Goal: Task Accomplishment & Management: Use online tool/utility

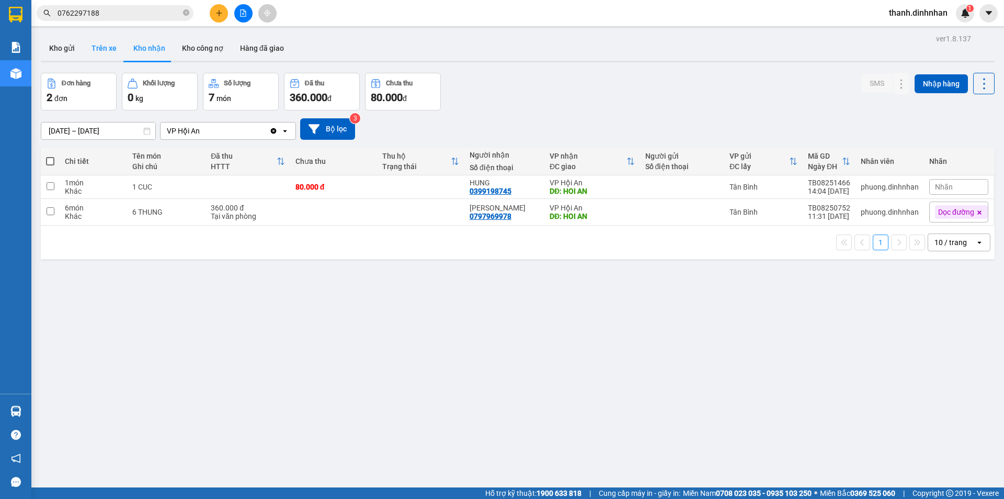
click at [111, 51] on button "Trên xe" at bounding box center [104, 48] width 42 height 25
type input "[DATE] – [DATE]"
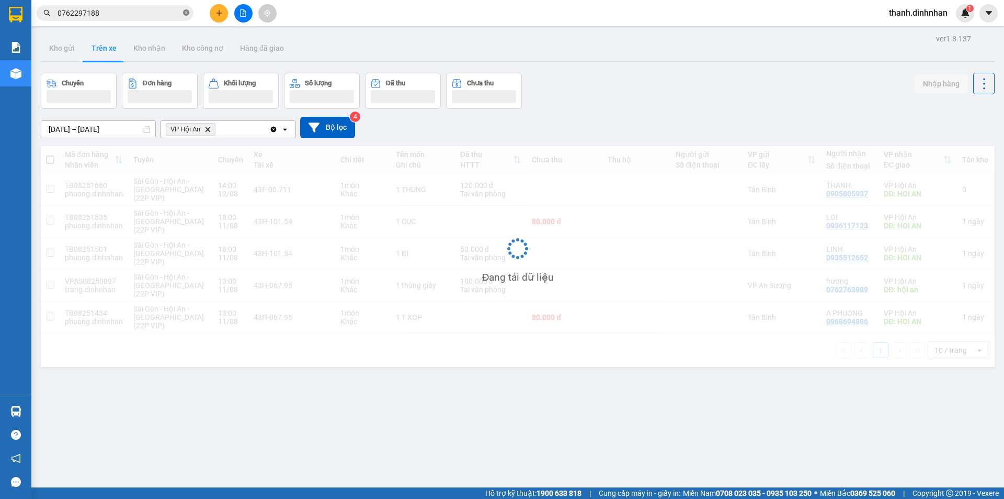
click at [187, 15] on icon "close-circle" at bounding box center [186, 12] width 6 height 6
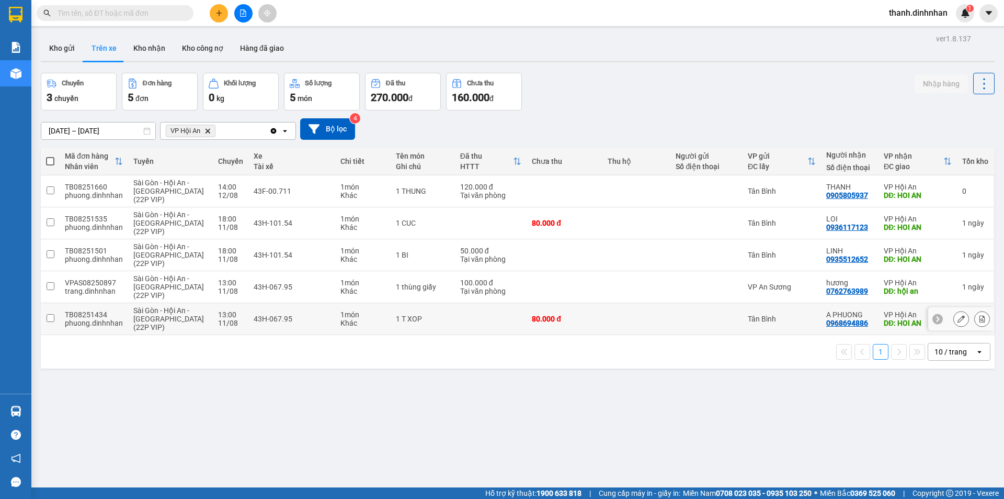
click at [52, 318] on input "checkbox" at bounding box center [51, 318] width 8 height 8
checkbox input "true"
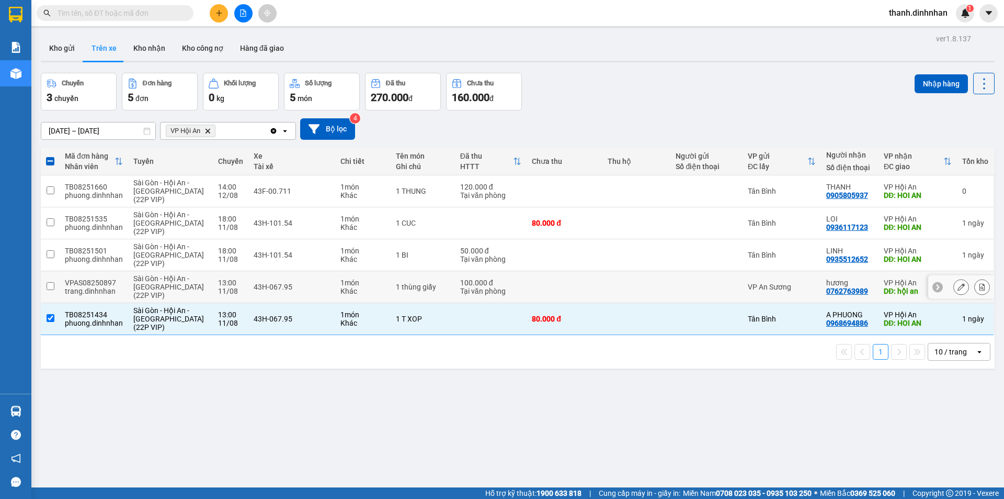
click at [55, 285] on td at bounding box center [50, 287] width 19 height 32
checkbox input "true"
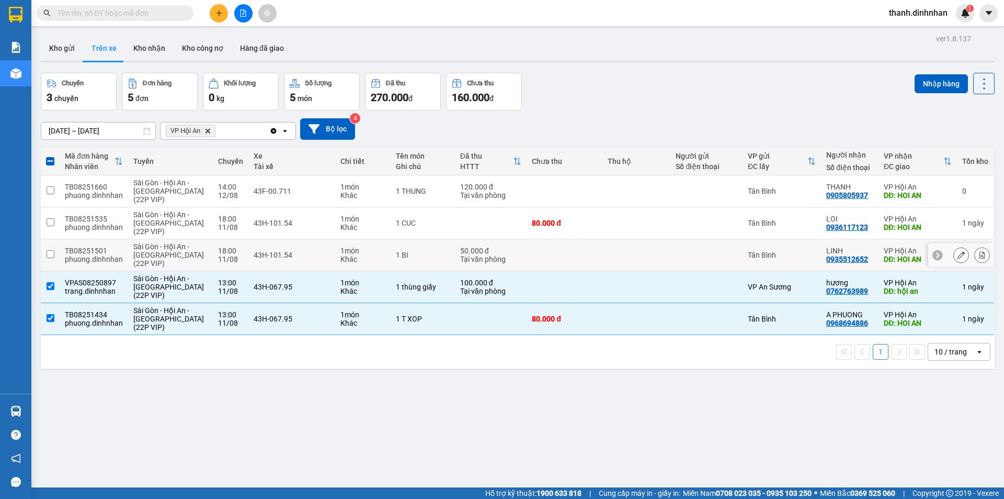
click at [50, 254] on input "checkbox" at bounding box center [51, 254] width 8 height 8
checkbox input "true"
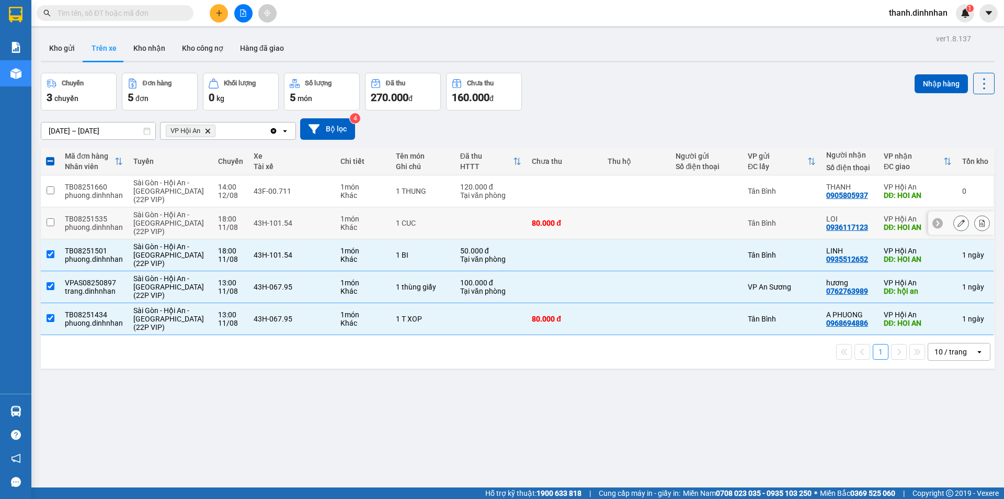
click at [49, 221] on input "checkbox" at bounding box center [51, 222] width 8 height 8
checkbox input "true"
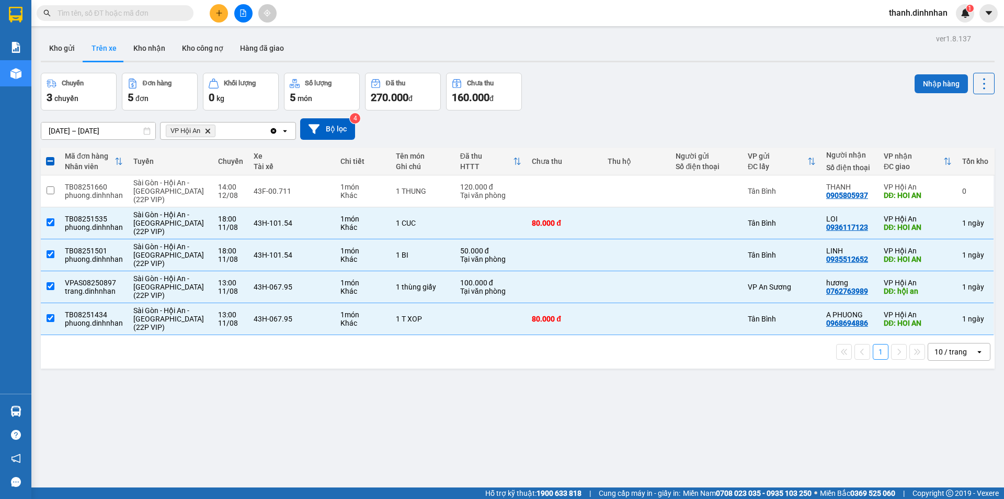
click at [932, 86] on button "Nhập hàng" at bounding box center [941, 83] width 53 height 19
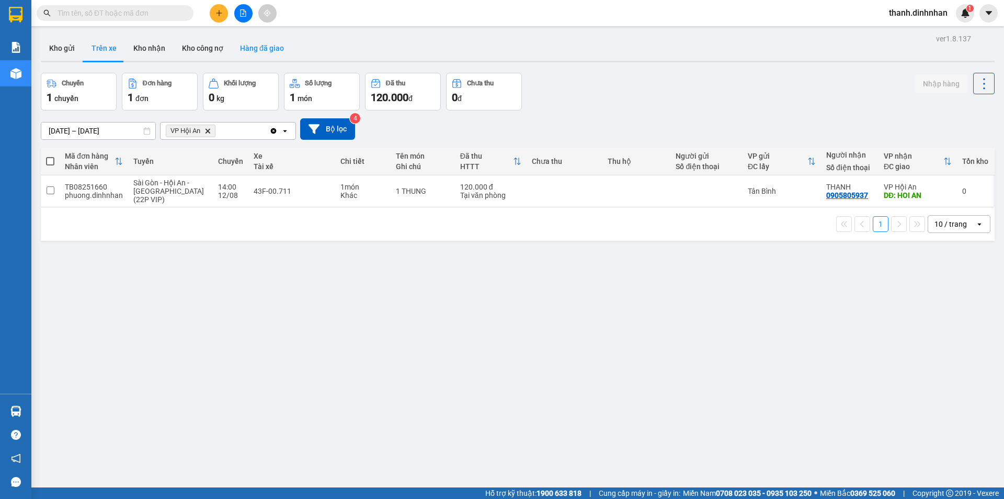
click at [244, 50] on button "Hàng đã giao" at bounding box center [262, 48] width 61 height 25
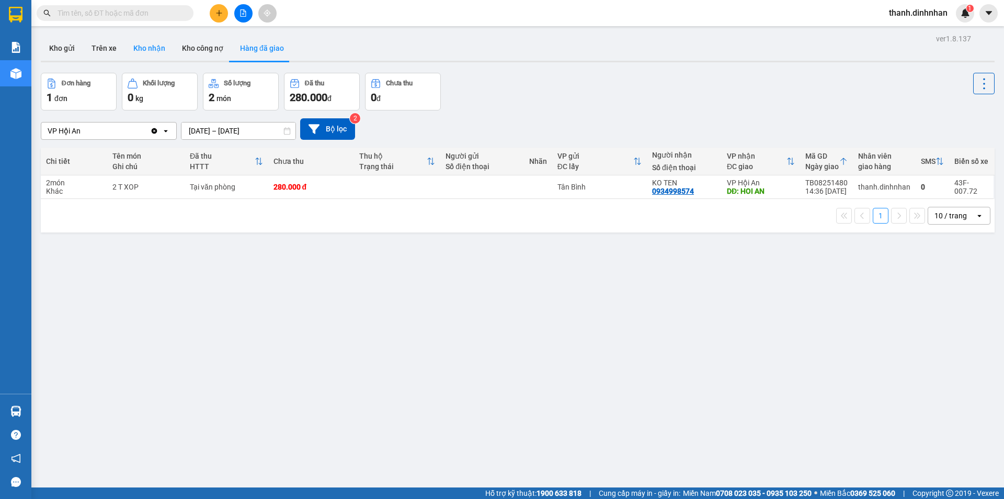
click at [143, 49] on button "Kho nhận" at bounding box center [149, 48] width 49 height 25
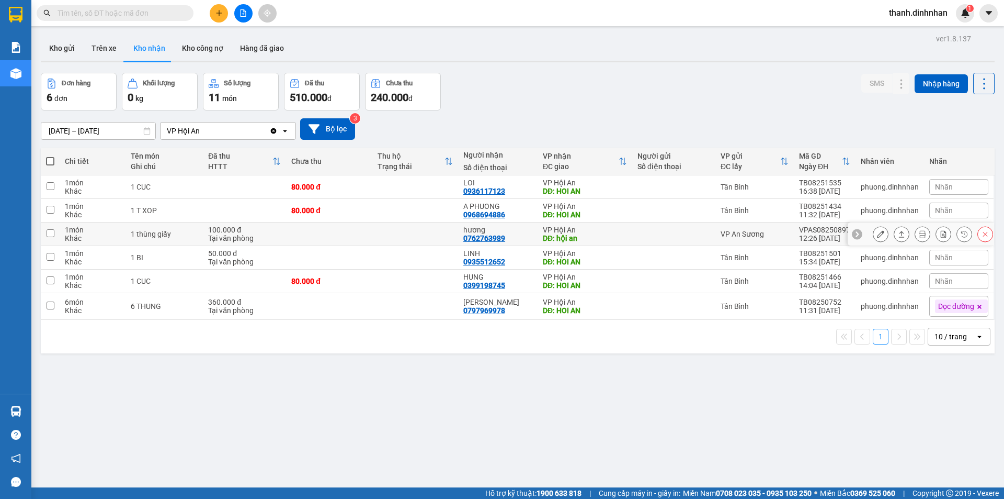
click at [469, 236] on div "0762763989" at bounding box center [485, 238] width 42 height 8
copy div "0762763989"
click at [423, 380] on div "ver 1.8.137 Kho gửi Trên xe Kho nhận Kho công nợ Hàng đã giao Đơn hàng 6 đơn Kh…" at bounding box center [518, 280] width 963 height 499
drag, startPoint x: 360, startPoint y: 436, endPoint x: 363, endPoint y: 428, distance: 7.8
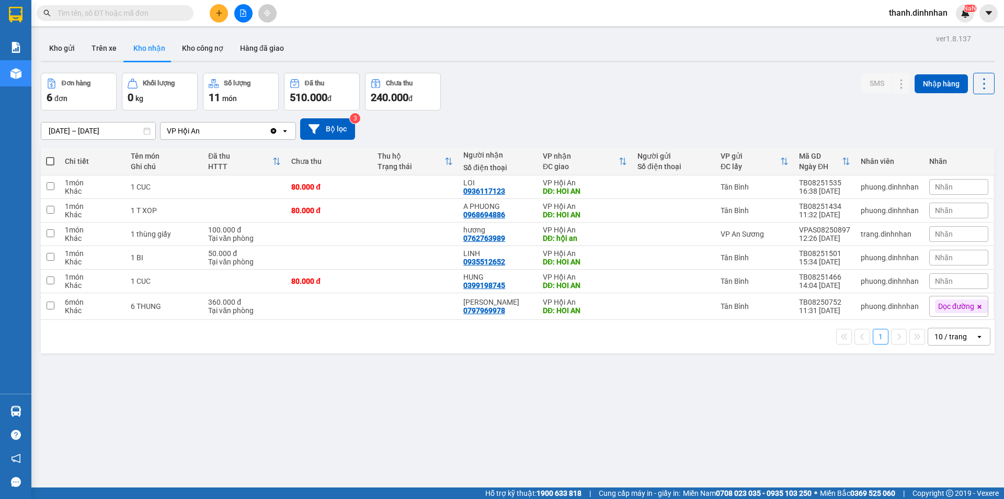
click at [360, 436] on div "ver 1.8.137 Kho gửi Trên xe Kho nhận Kho công nợ Hàng đã giao Đơn hàng 6 đơn Kh…" at bounding box center [518, 280] width 963 height 499
click at [483, 262] on div "0935512652" at bounding box center [485, 261] width 42 height 8
copy div "0935512652"
click at [265, 383] on div "ver 1.8.137 Kho gửi Trên xe Kho nhận Kho công nợ Hàng đã giao Đơn hàng 6 đơn Kh…" at bounding box center [518, 280] width 963 height 499
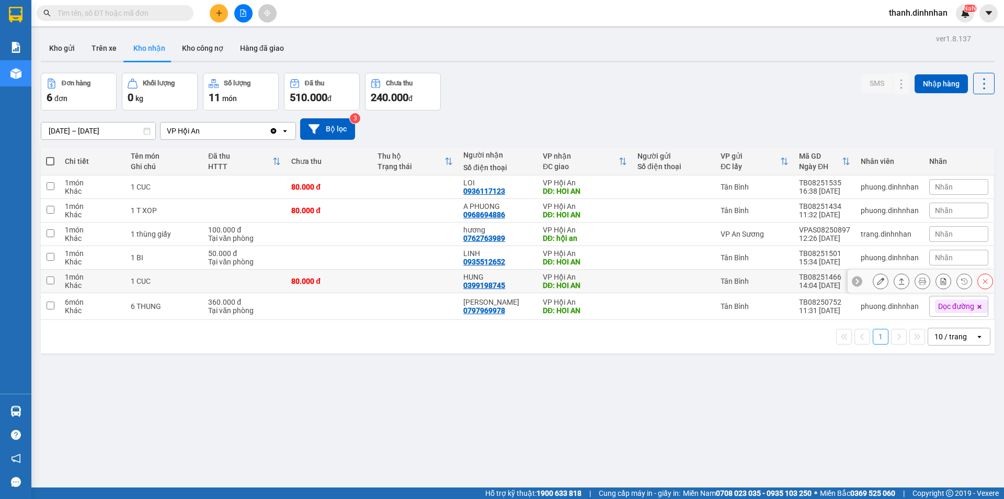
click at [874, 281] on button at bounding box center [881, 281] width 15 height 18
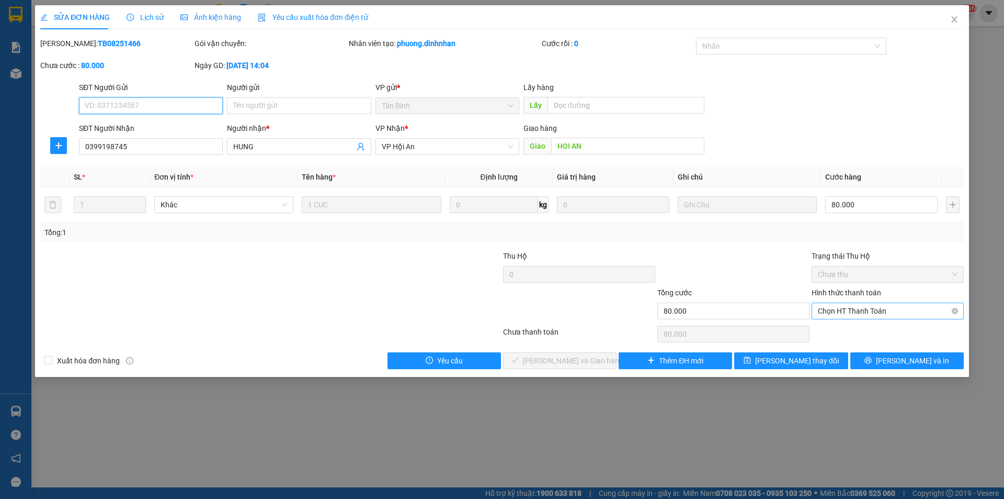
type input "0399198745"
type input "HUNG"
type input "HOI AN"
type input "80.000"
click at [843, 309] on span "Chọn HT Thanh Toán" at bounding box center [888, 311] width 140 height 16
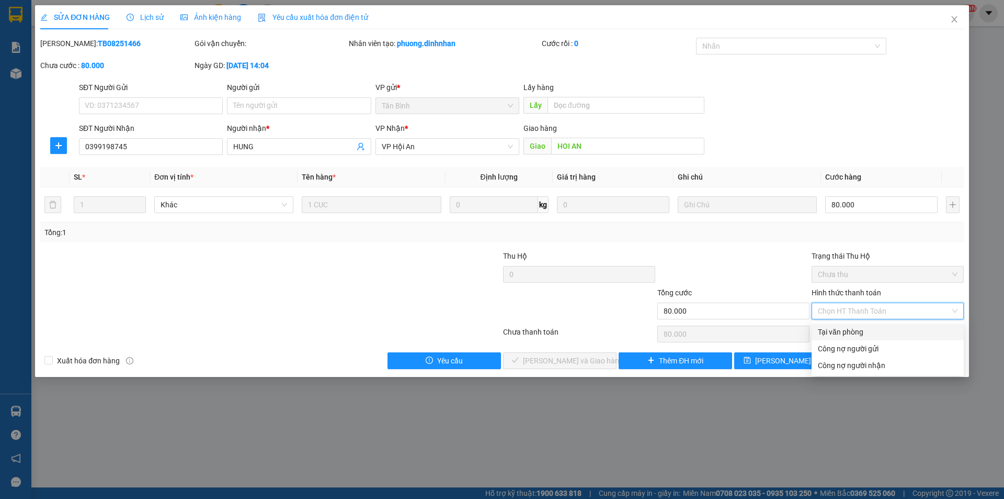
click at [841, 331] on div "Tại văn phòng" at bounding box center [888, 332] width 140 height 12
type input "0"
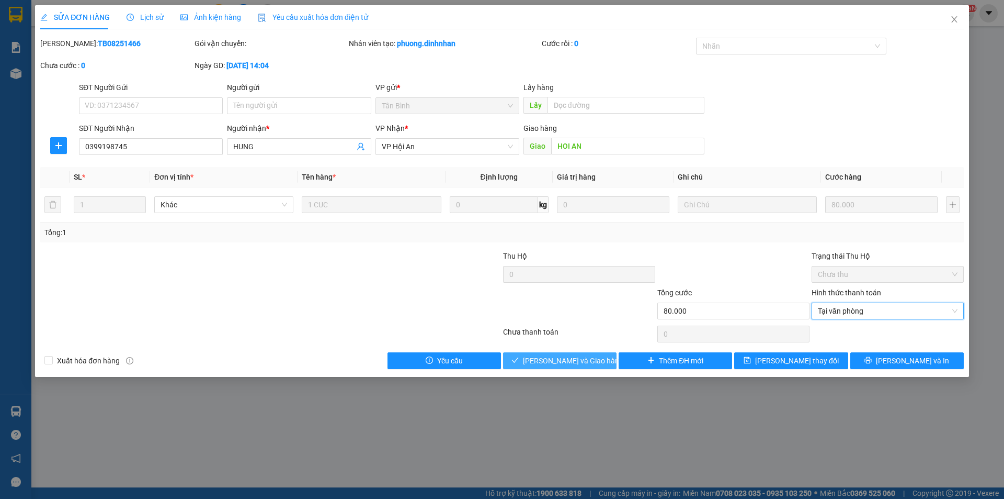
click at [580, 359] on span "[PERSON_NAME] và Giao hàng" at bounding box center [573, 361] width 100 height 12
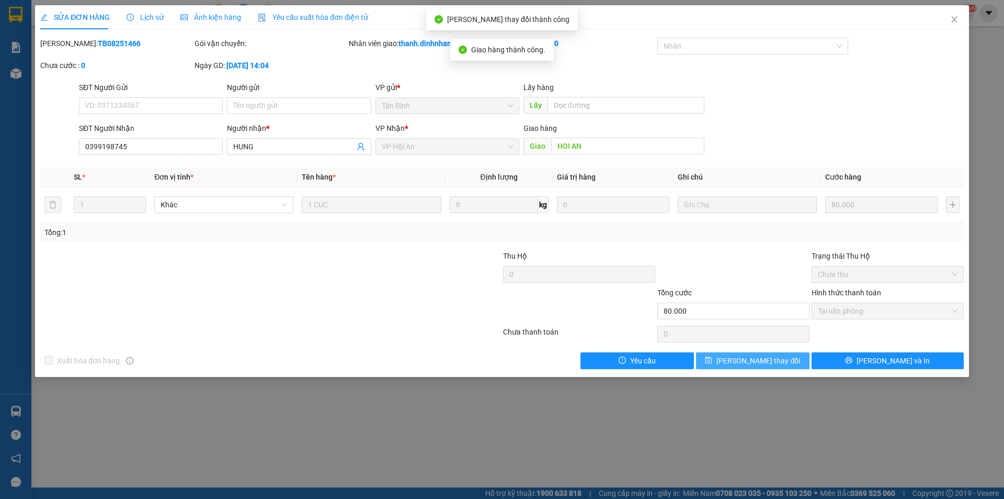
click at [762, 359] on span "[PERSON_NAME] thay đổi" at bounding box center [759, 361] width 84 height 12
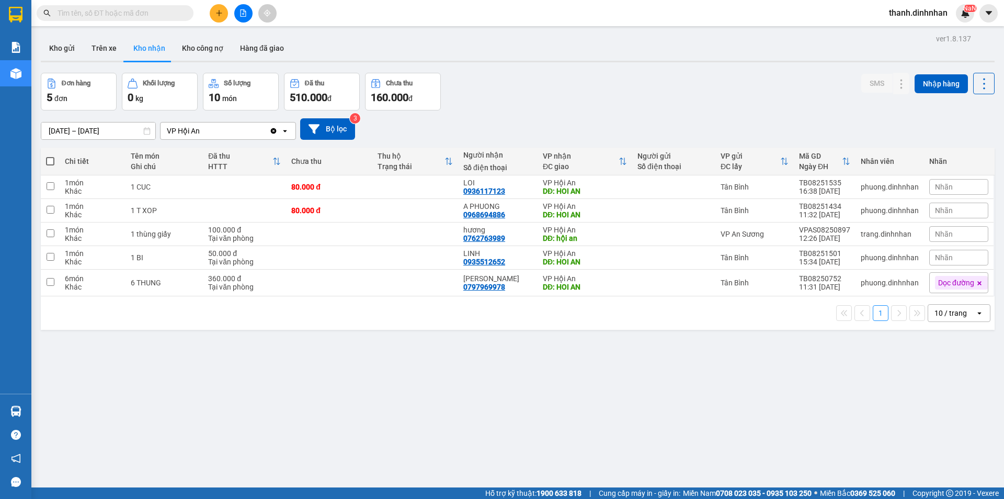
click at [286, 420] on div "ver 1.8.137 Kho gửi Trên xe Kho nhận Kho công nợ Hàng đã giao Đơn hàng 5 đơn Kh…" at bounding box center [518, 280] width 963 height 499
click at [114, 56] on button "Trên xe" at bounding box center [104, 48] width 42 height 25
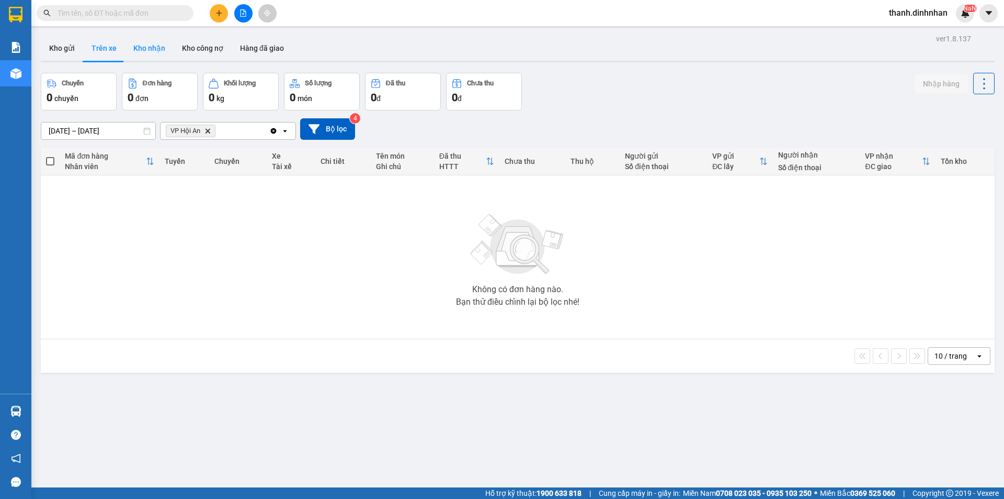
click at [138, 50] on button "Kho nhận" at bounding box center [149, 48] width 49 height 25
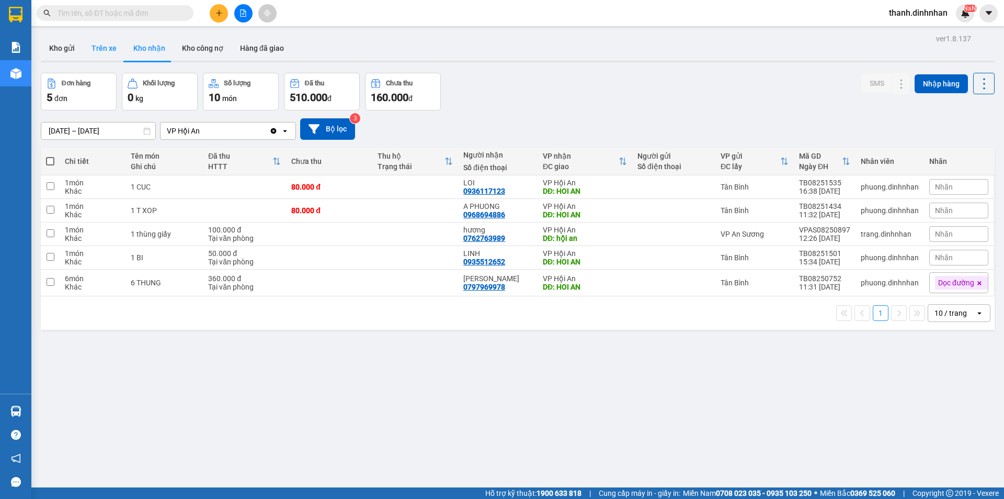
click at [92, 47] on button "Trên xe" at bounding box center [104, 48] width 42 height 25
type input "[DATE] – [DATE]"
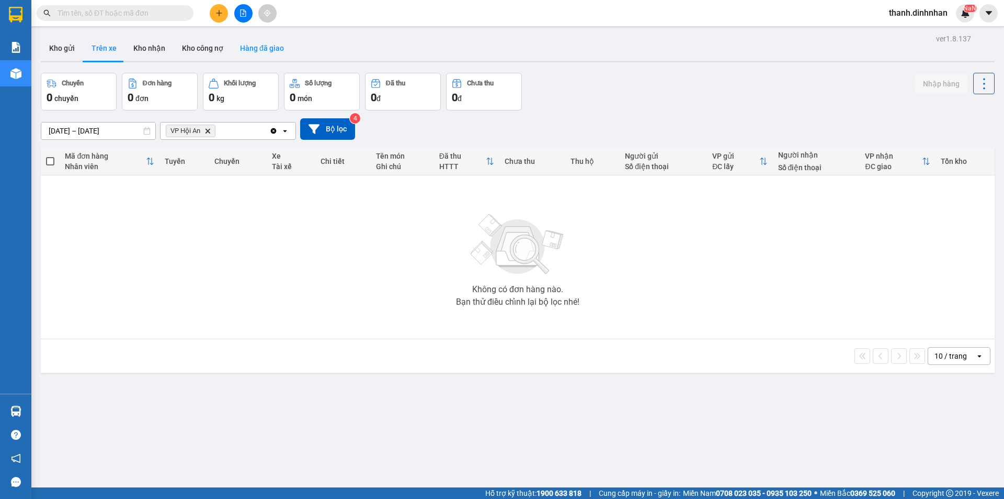
click at [245, 44] on button "Hàng đã giao" at bounding box center [262, 48] width 61 height 25
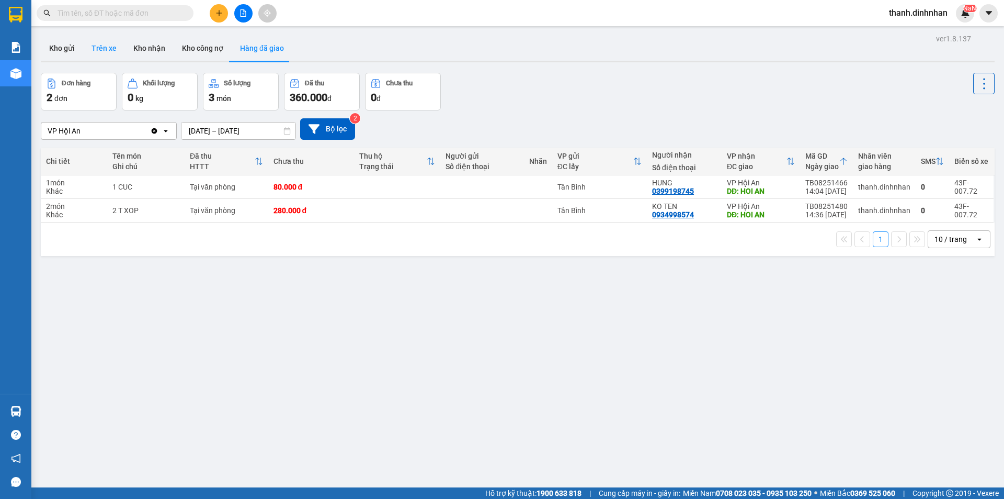
click at [96, 51] on button "Trên xe" at bounding box center [104, 48] width 42 height 25
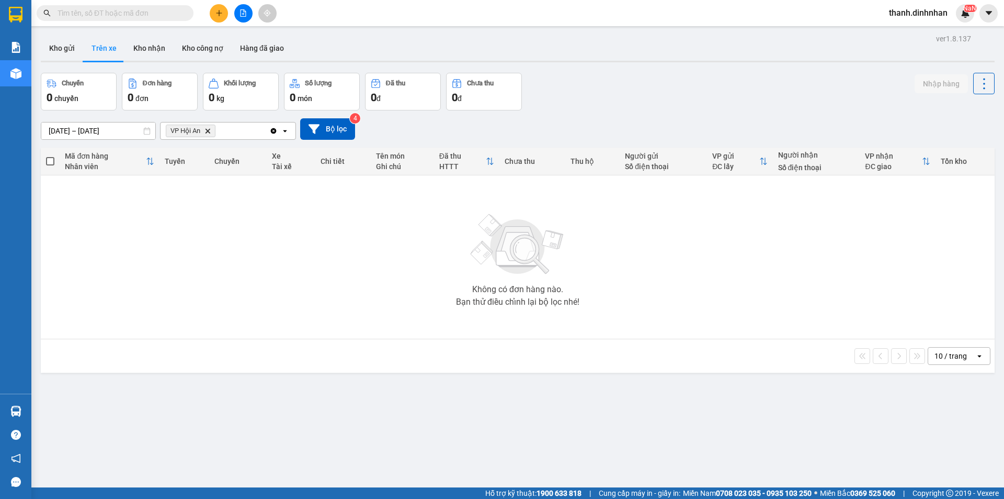
click at [101, 130] on input "[DATE] – [DATE]" at bounding box center [98, 130] width 114 height 17
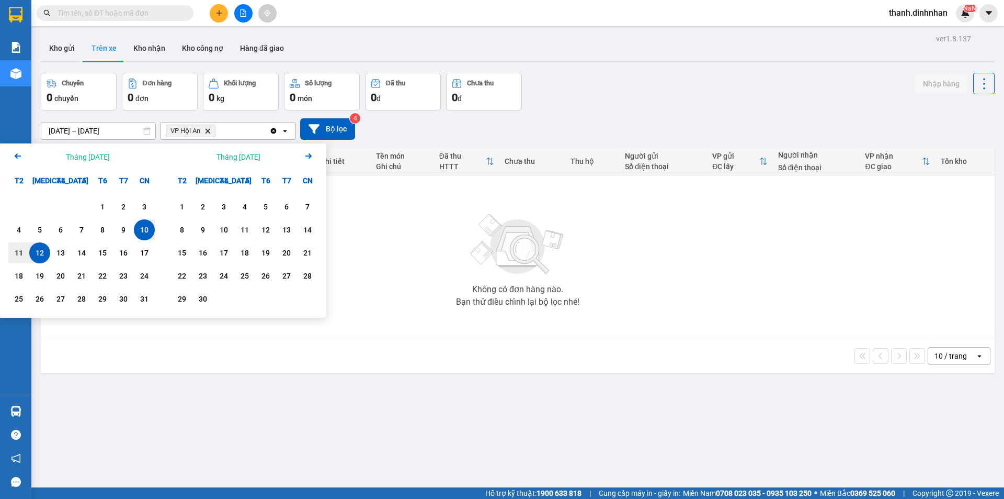
click at [45, 253] on div "12" at bounding box center [39, 252] width 15 height 13
click at [35, 259] on div "12" at bounding box center [39, 252] width 15 height 13
type input "[DATE] – [DATE]"
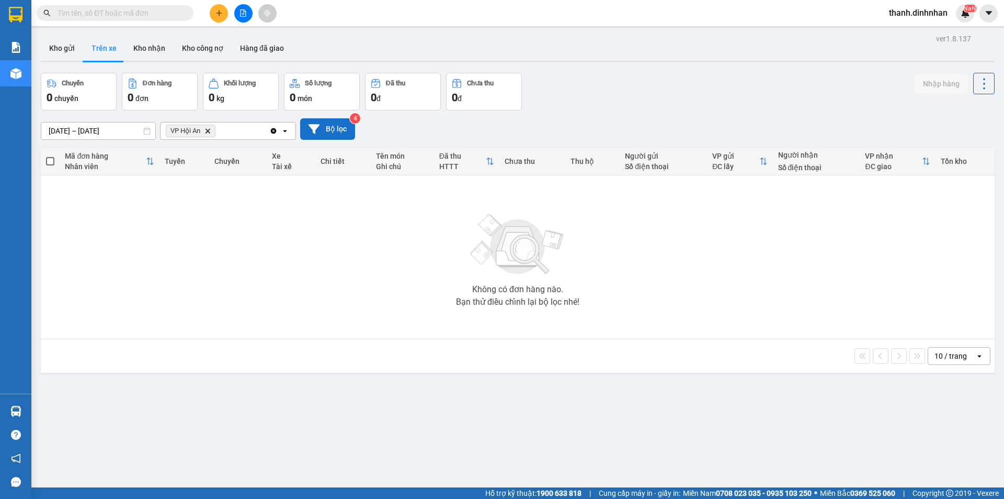
click at [335, 133] on button "Bộ lọc" at bounding box center [327, 128] width 55 height 21
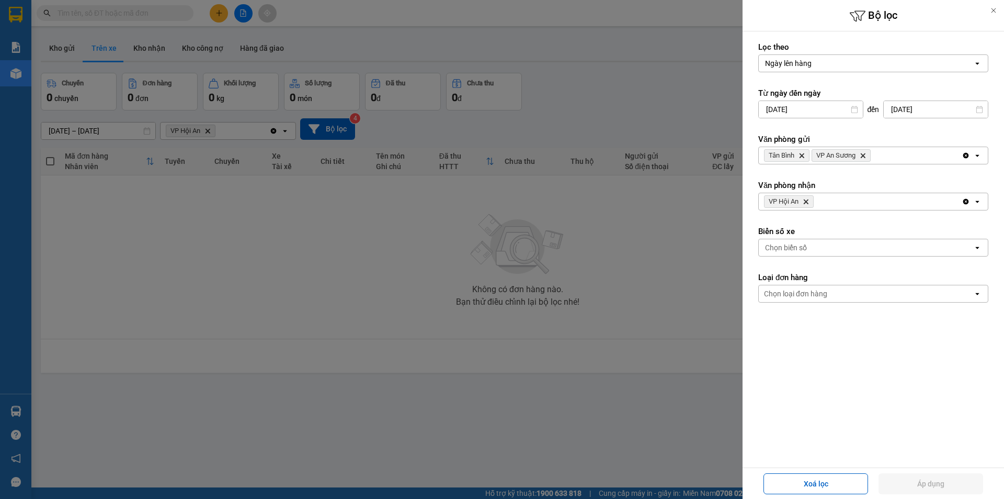
click at [909, 156] on div "Tân Bình Delete VP An Sương Delete" at bounding box center [860, 155] width 203 height 17
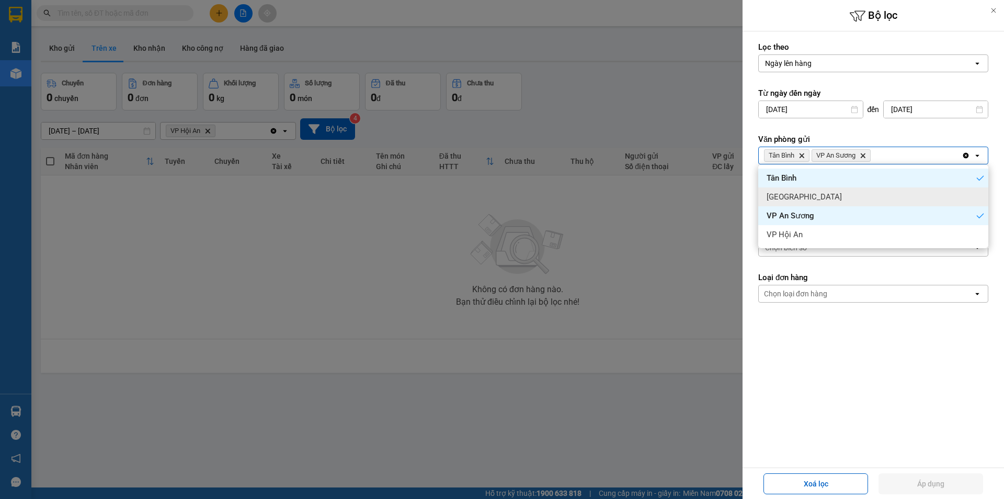
click at [874, 202] on div "[GEOGRAPHIC_DATA]" at bounding box center [874, 196] width 230 height 19
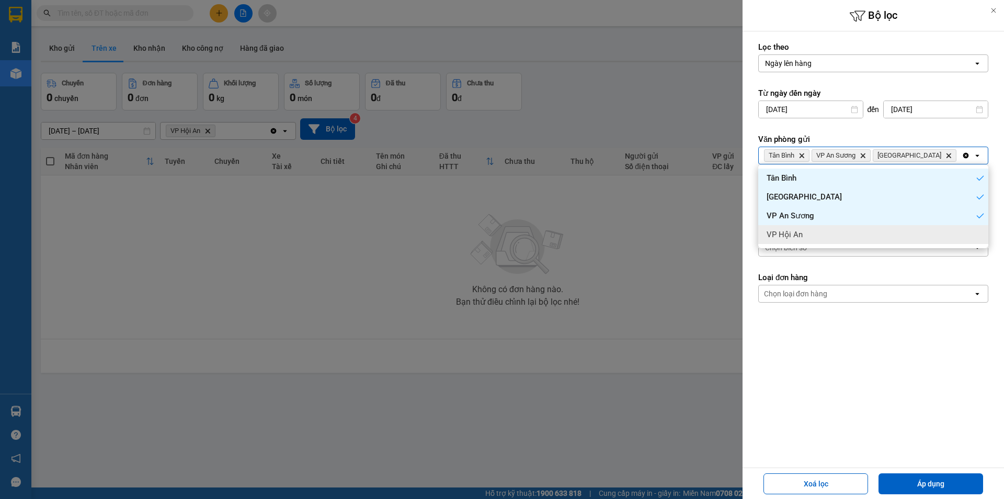
click at [891, 449] on div "Lọc theo Ngày lên hàng open Từ ngày đến [DATE] Press the down arrow key to inte…" at bounding box center [874, 249] width 262 height 436
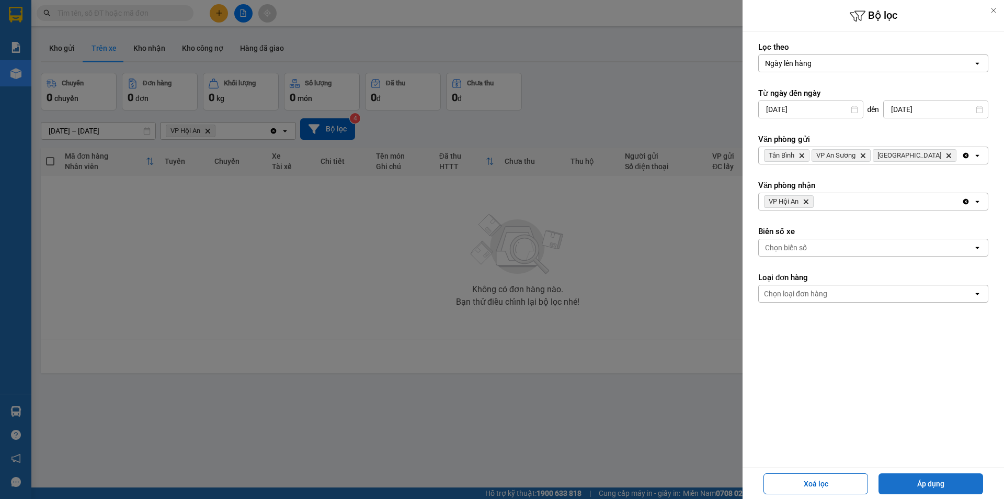
click at [924, 479] on button "Áp dụng" at bounding box center [931, 483] width 105 height 21
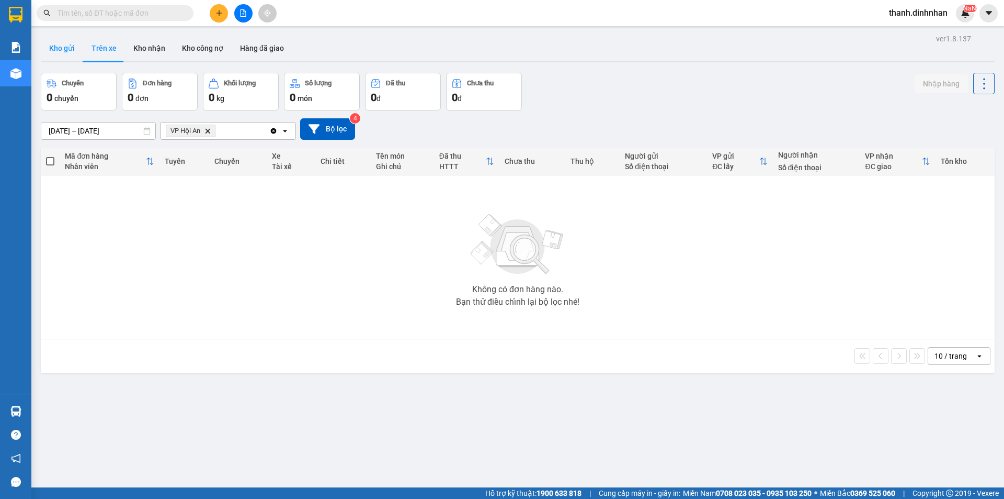
click at [60, 46] on button "Kho gửi" at bounding box center [62, 48] width 42 height 25
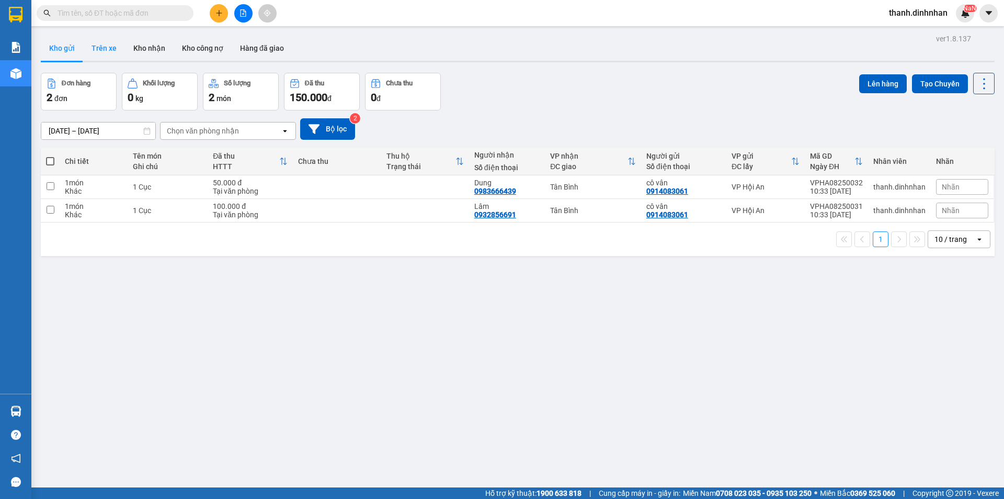
click at [103, 57] on button "Trên xe" at bounding box center [104, 48] width 42 height 25
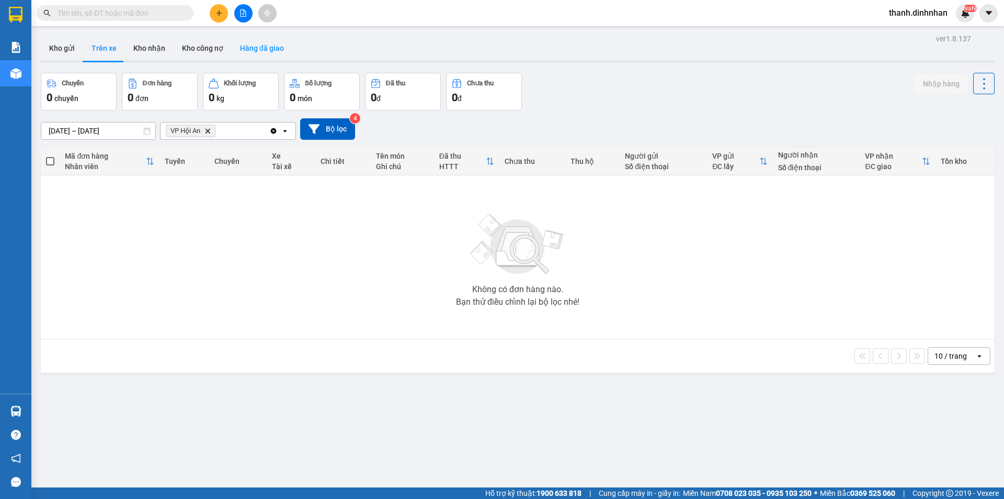
click at [275, 49] on button "Hàng đã giao" at bounding box center [262, 48] width 61 height 25
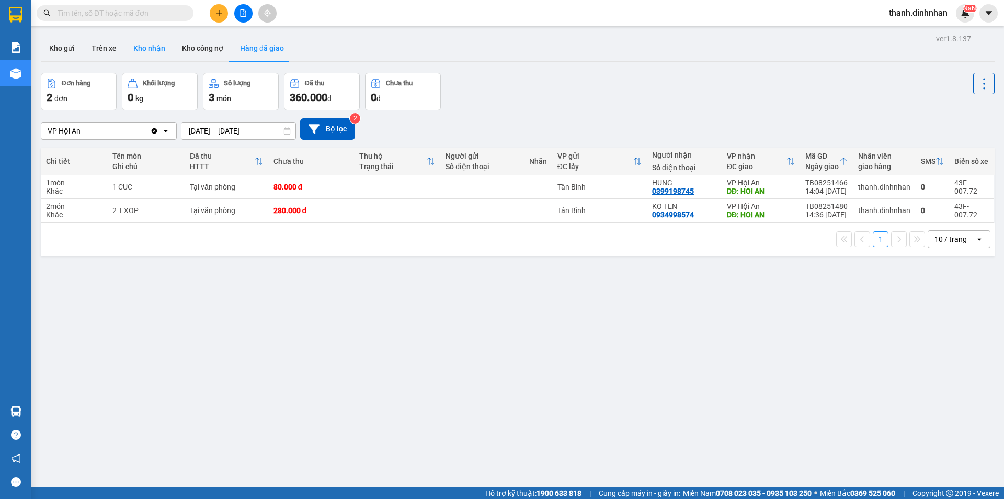
click at [140, 49] on button "Kho nhận" at bounding box center [149, 48] width 49 height 25
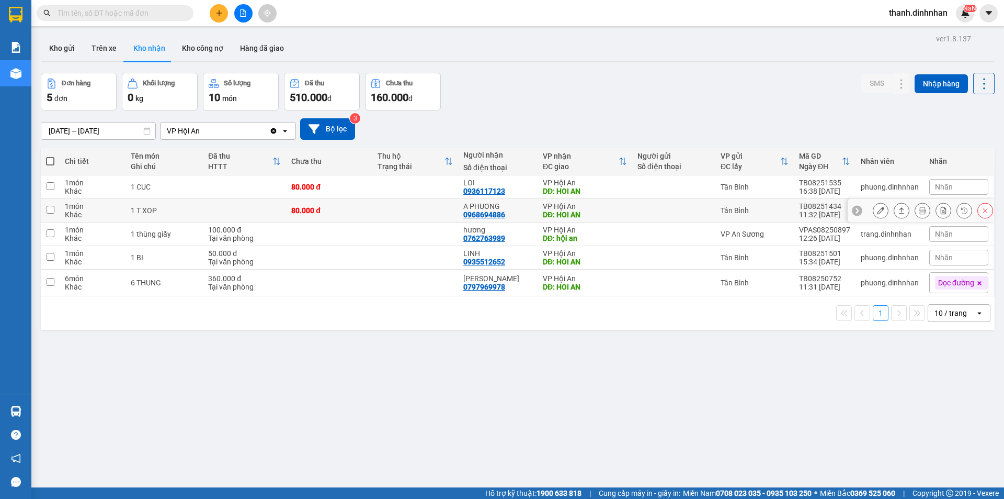
click at [877, 208] on button at bounding box center [881, 210] width 15 height 18
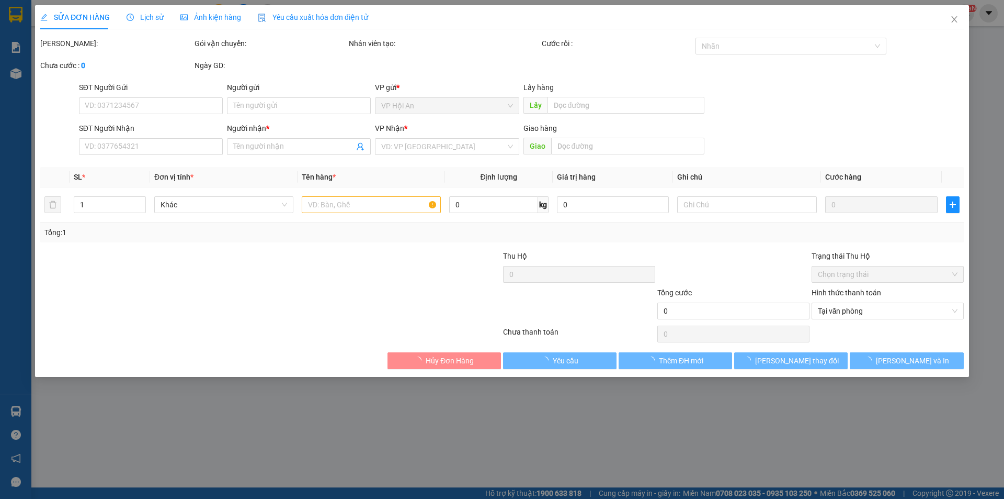
type input "0968694886"
type input "A PHUONG"
type input "HOI AN"
type input "80.000"
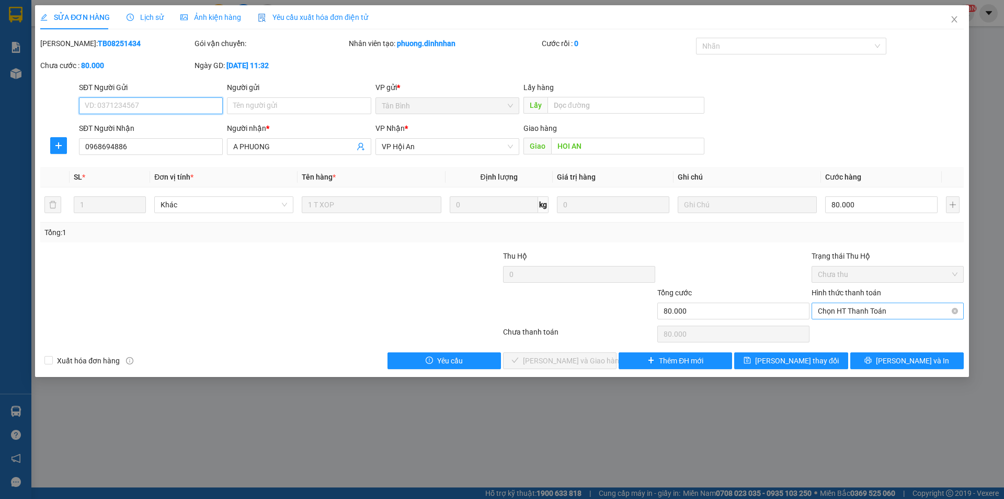
click at [858, 313] on span "Chọn HT Thanh Toán" at bounding box center [888, 311] width 140 height 16
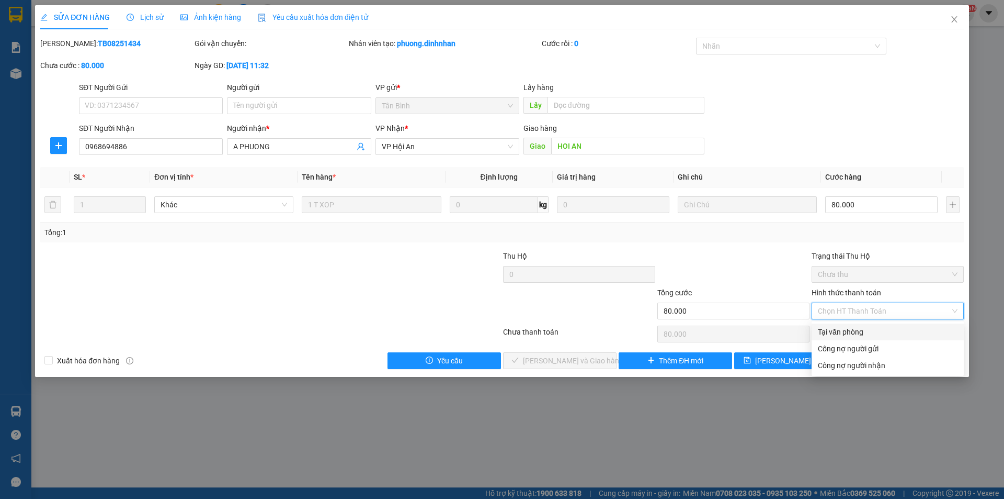
click at [853, 330] on div "Tại văn phòng" at bounding box center [888, 332] width 140 height 12
type input "0"
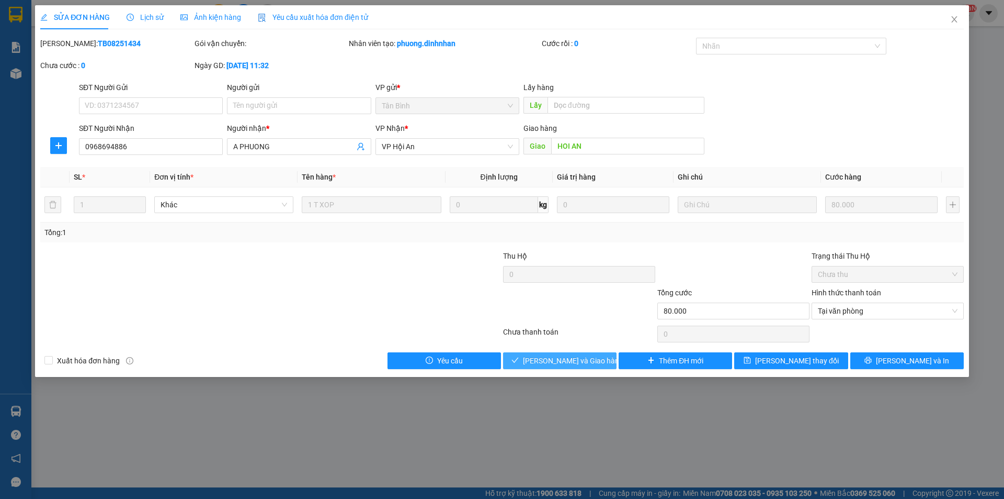
click at [567, 355] on span "[PERSON_NAME] và Giao hàng" at bounding box center [573, 361] width 100 height 12
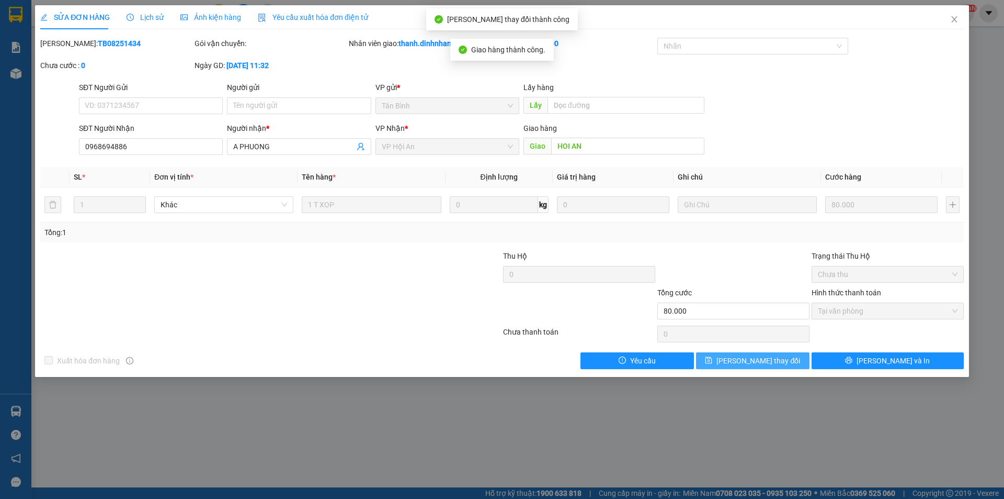
click at [738, 361] on span "[PERSON_NAME] thay đổi" at bounding box center [759, 361] width 84 height 12
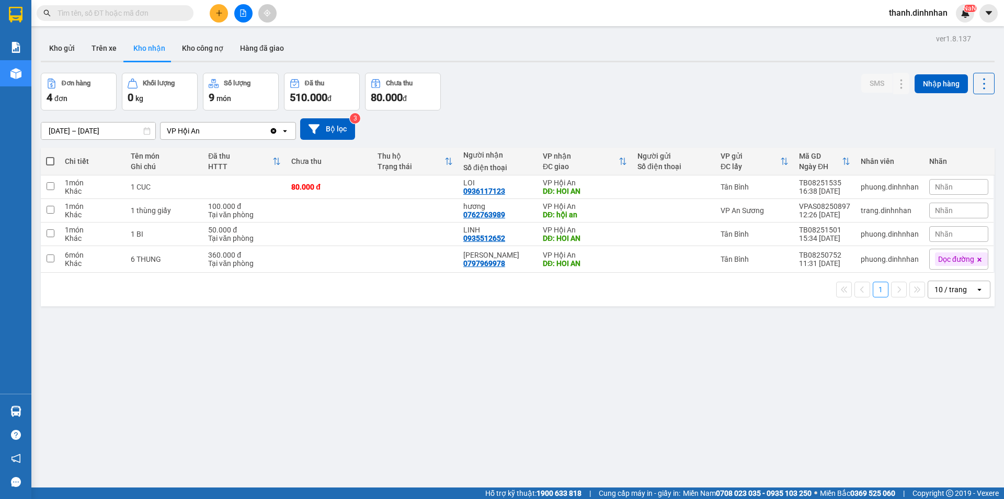
click at [127, 12] on input "text" at bounding box center [119, 13] width 123 height 12
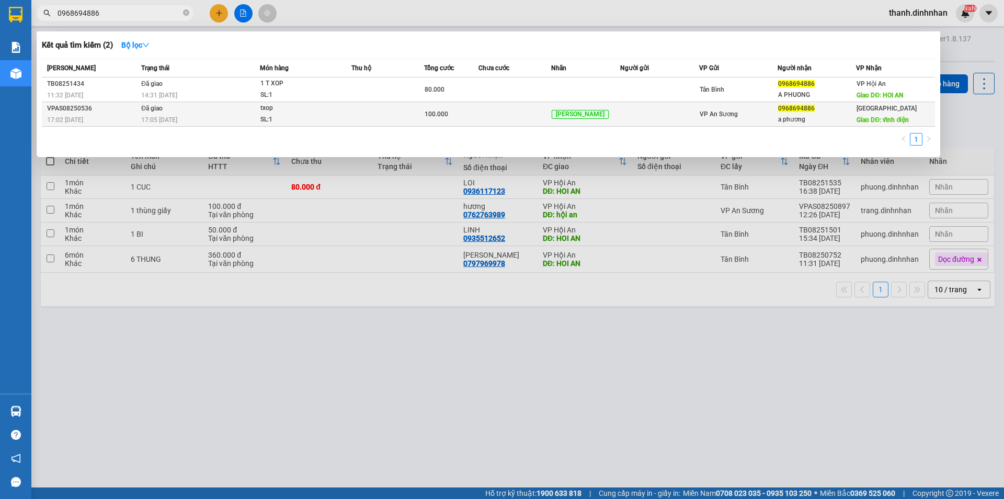
type input "0968694886"
click at [673, 122] on td at bounding box center [659, 114] width 78 height 25
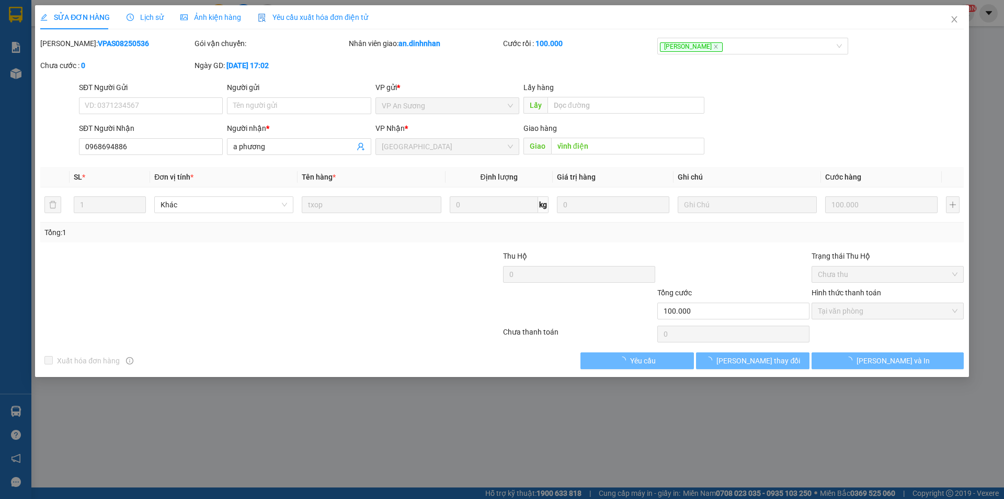
type input "0968694886"
type input "a phương"
type input "vĩnh điện"
type input "100.000"
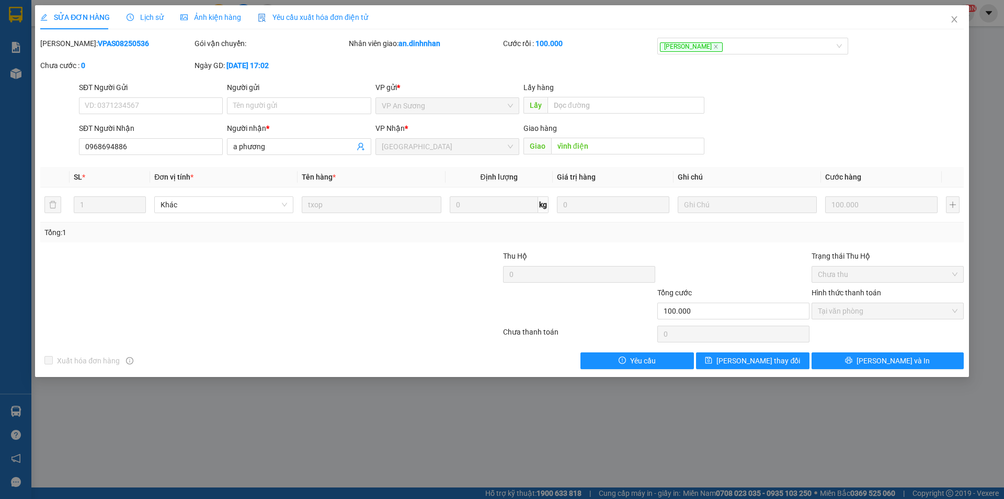
click at [153, 17] on span "Lịch sử" at bounding box center [145, 17] width 37 height 8
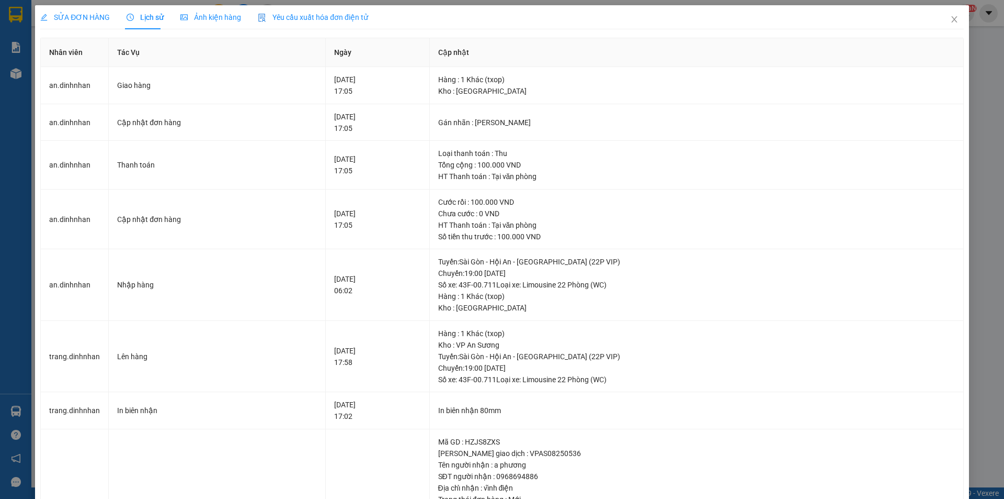
click at [669, 50] on th "Cập nhật" at bounding box center [697, 52] width 534 height 29
click at [951, 21] on icon "close" at bounding box center [955, 19] width 8 height 8
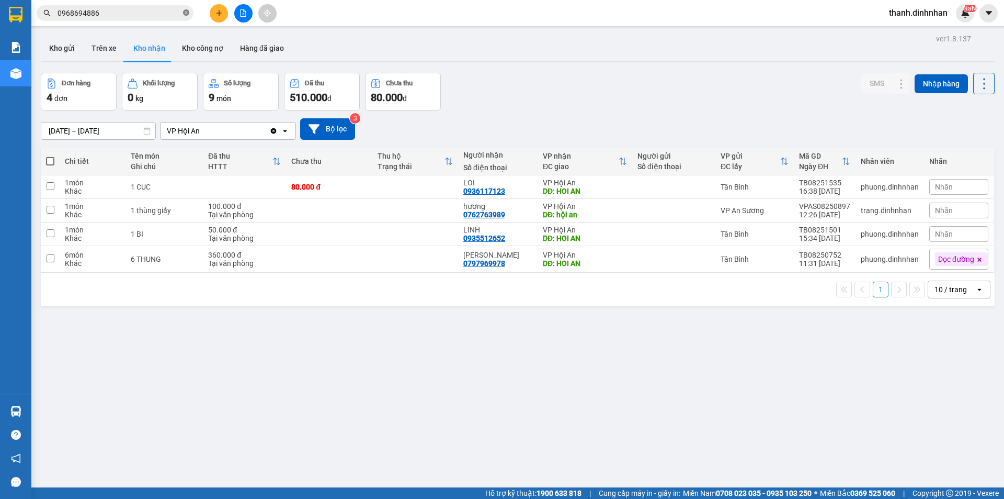
click at [186, 11] on icon "close-circle" at bounding box center [186, 12] width 6 height 6
click at [877, 186] on icon at bounding box center [880, 186] width 7 height 7
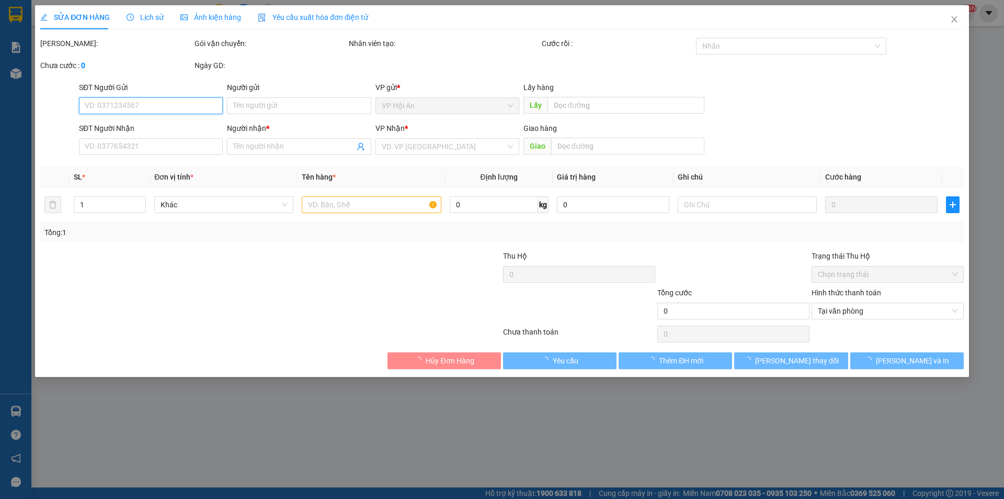
type input "0936117123"
type input "LOI"
type input "HOI AN"
type input "80.000"
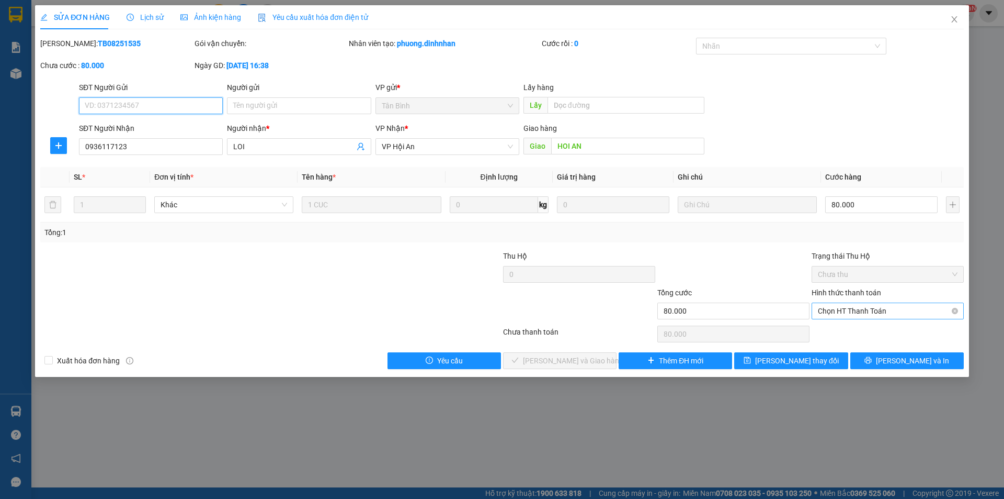
click at [907, 312] on span "Chọn HT Thanh Toán" at bounding box center [888, 311] width 140 height 16
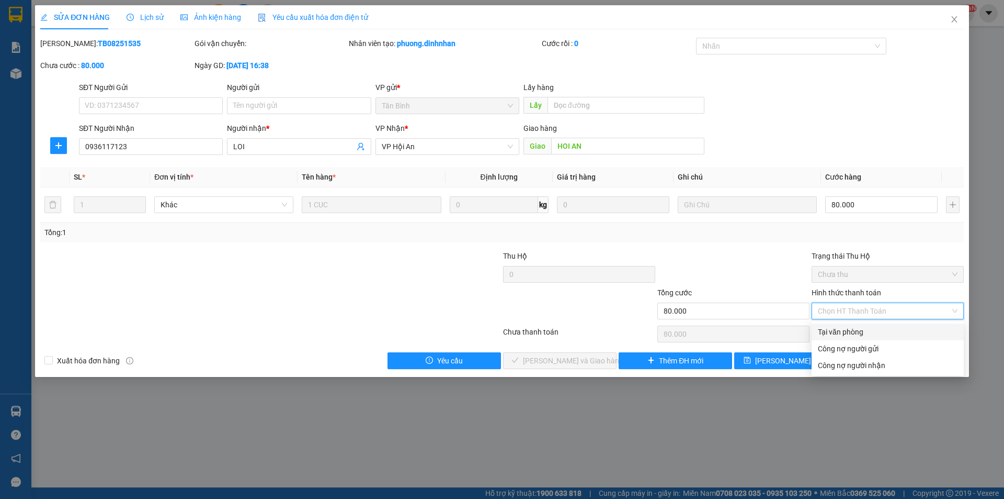
click at [855, 329] on div "Tại văn phòng" at bounding box center [888, 332] width 140 height 12
type input "0"
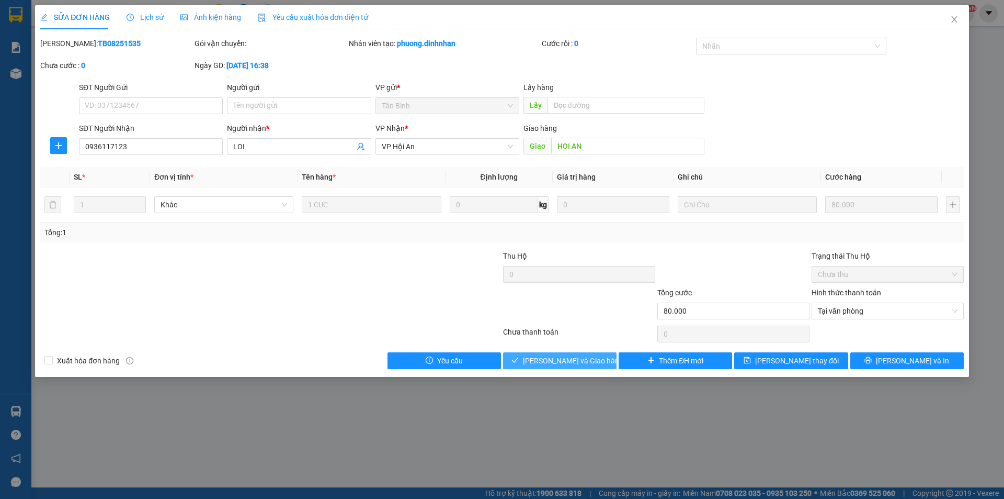
click at [568, 357] on span "[PERSON_NAME] và Giao hàng" at bounding box center [573, 361] width 100 height 12
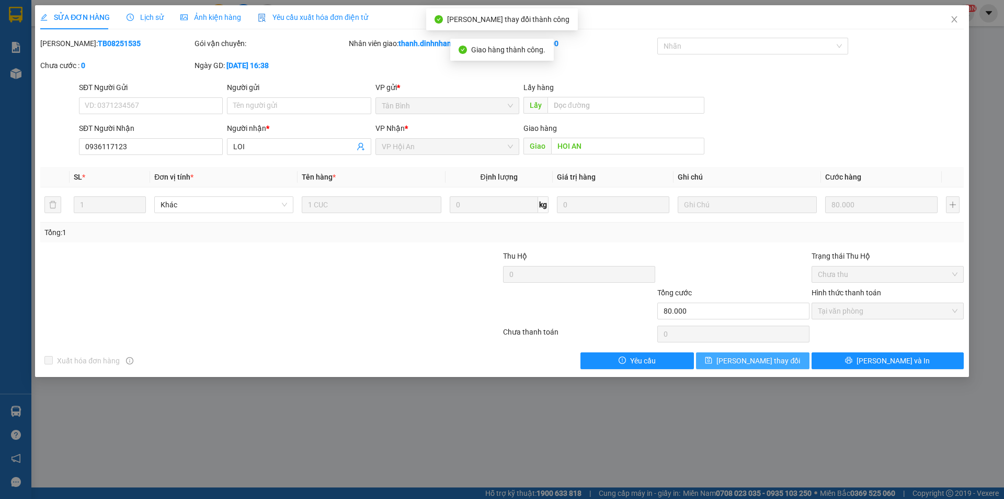
click at [785, 363] on button "[PERSON_NAME] thay đổi" at bounding box center [753, 360] width 114 height 17
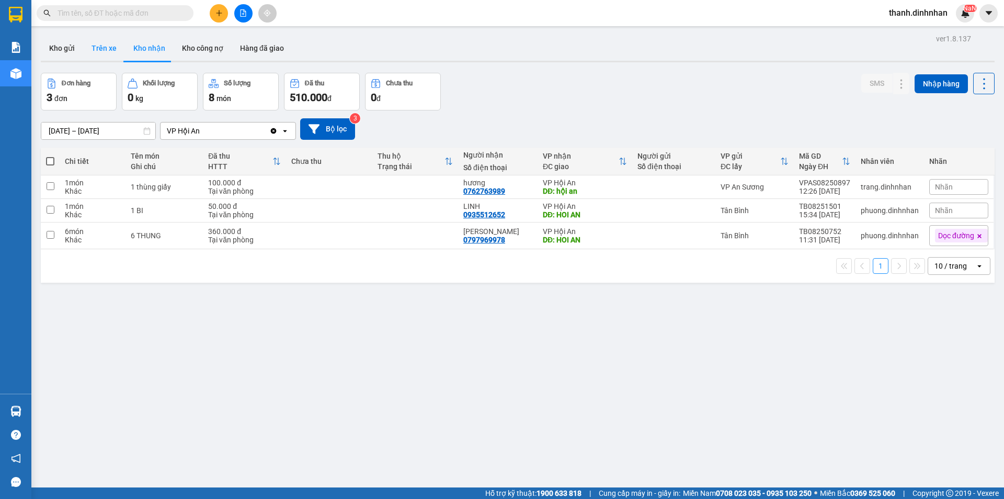
click at [109, 50] on button "Trên xe" at bounding box center [104, 48] width 42 height 25
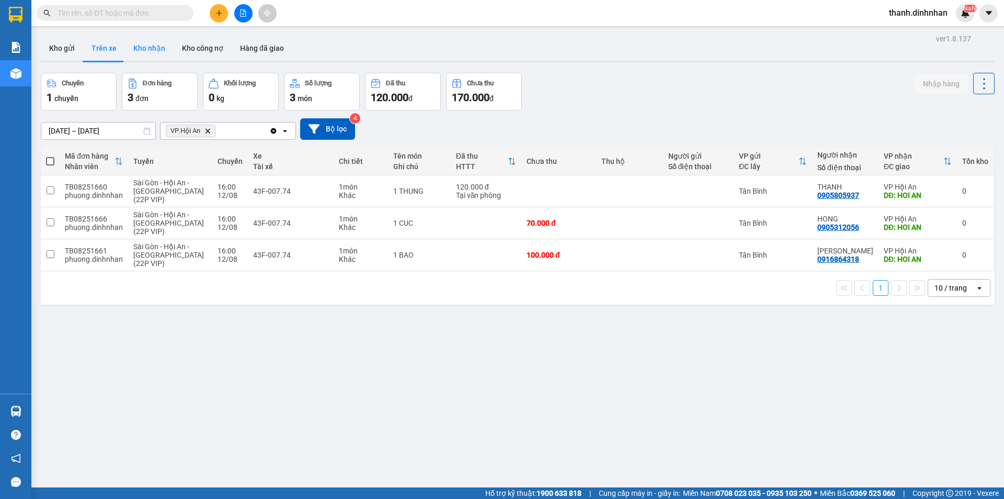
click at [126, 47] on button "Kho nhận" at bounding box center [149, 48] width 49 height 25
type input "[DATE] – [DATE]"
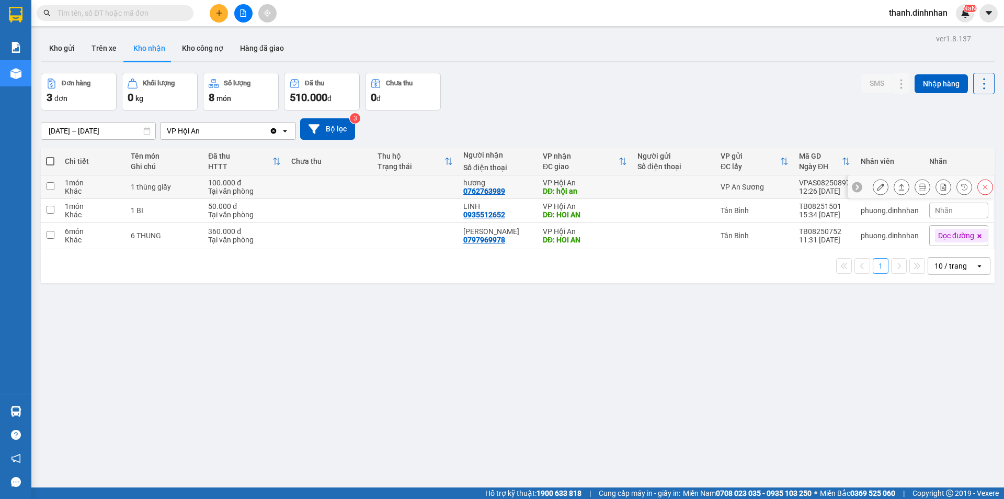
click at [488, 191] on div "0762763989" at bounding box center [485, 191] width 42 height 8
copy div "0762763989"
drag, startPoint x: 375, startPoint y: 392, endPoint x: 369, endPoint y: 392, distance: 5.3
click at [373, 392] on div "ver 1.8.137 Kho gửi Trên xe Kho nhận Kho công nợ Hàng đã giao Đơn hàng 3 đơn Kh…" at bounding box center [518, 280] width 963 height 499
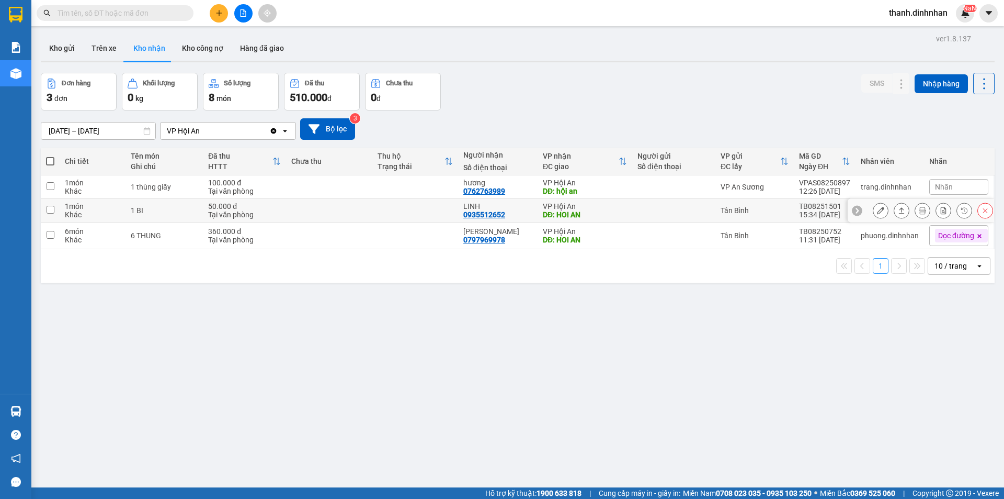
click at [877, 211] on icon at bounding box center [880, 210] width 7 height 7
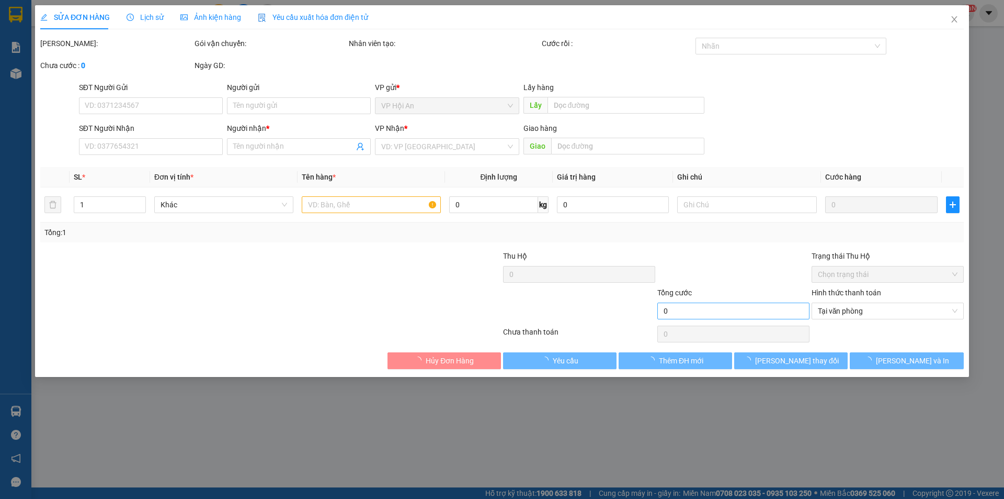
type input "0935512652"
type input "LINH"
type input "HOI AN"
type input "50.000"
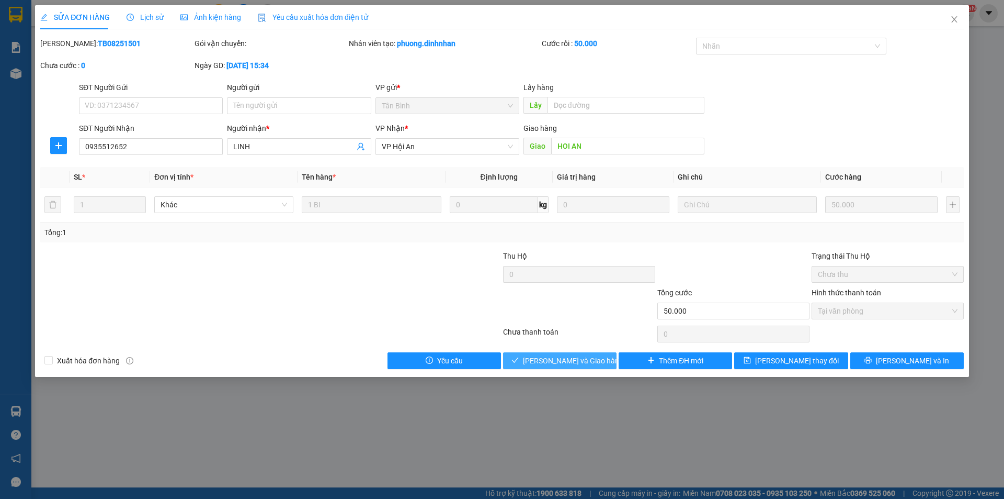
click at [557, 364] on span "[PERSON_NAME] và Giao hàng" at bounding box center [573, 361] width 100 height 12
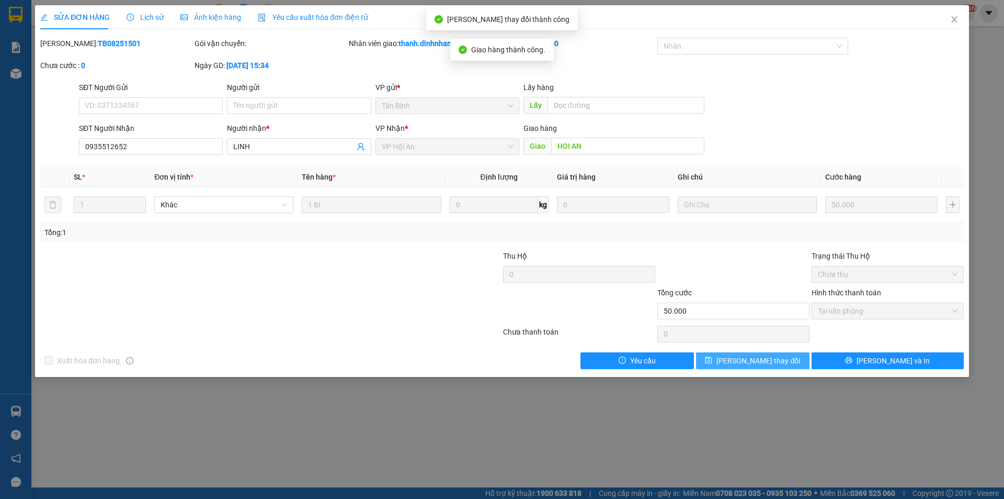
click at [726, 355] on button "[PERSON_NAME] thay đổi" at bounding box center [753, 360] width 114 height 17
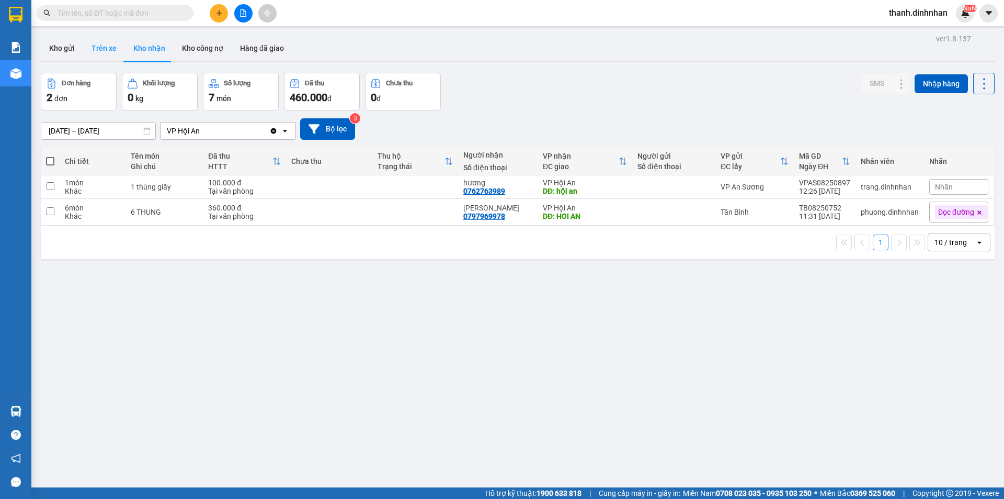
click at [108, 55] on button "Trên xe" at bounding box center [104, 48] width 42 height 25
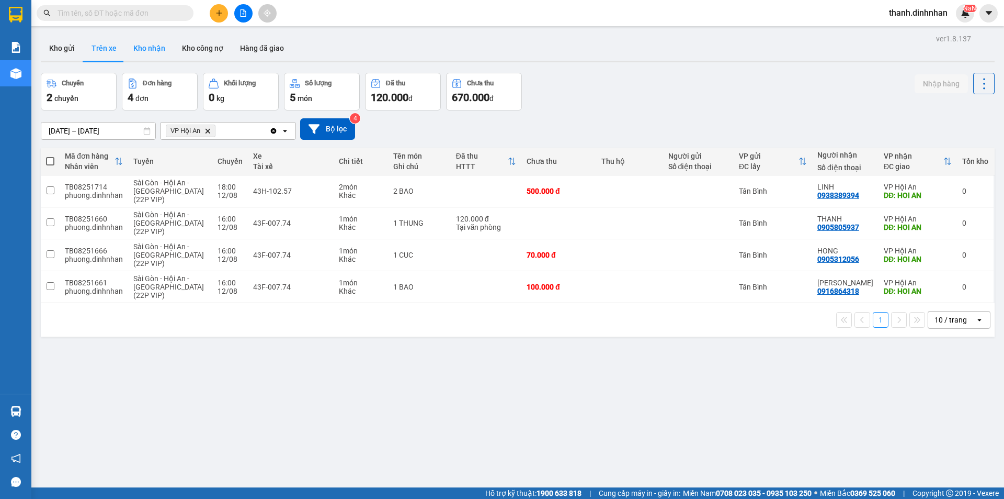
click at [143, 50] on button "Kho nhận" at bounding box center [149, 48] width 49 height 25
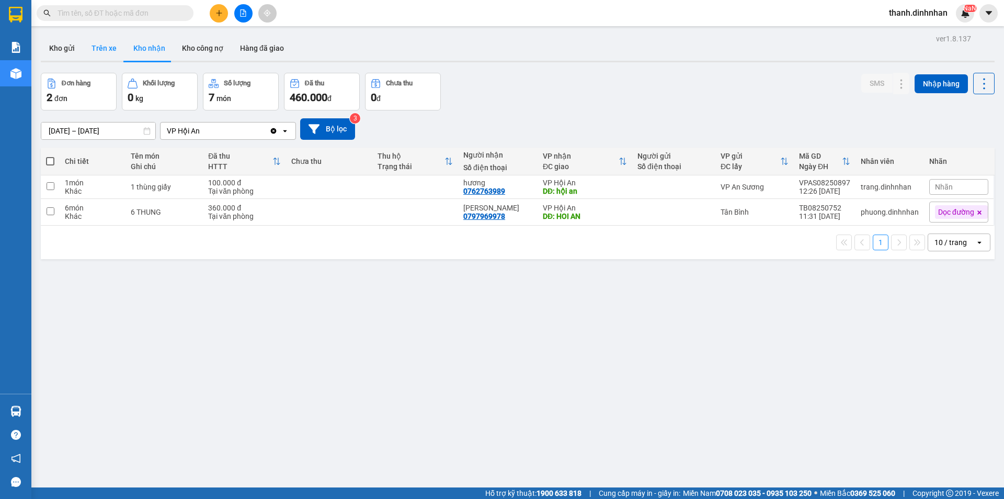
click at [102, 47] on button "Trên xe" at bounding box center [104, 48] width 42 height 25
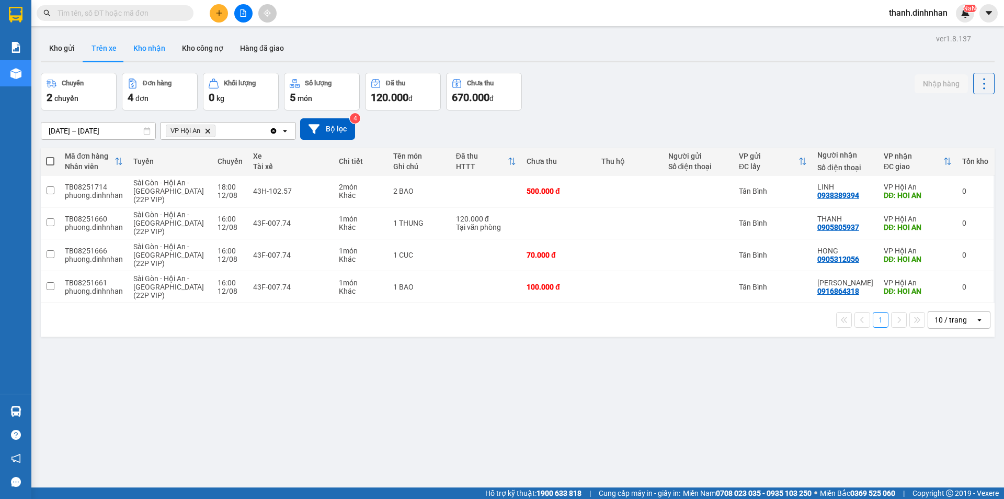
click at [132, 44] on button "Kho nhận" at bounding box center [149, 48] width 49 height 25
type input "[DATE] – [DATE]"
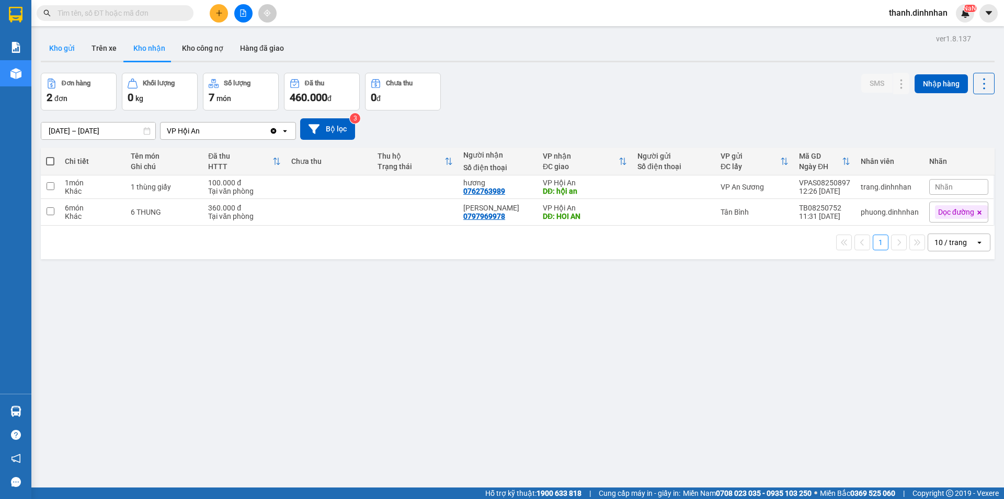
click at [70, 48] on button "Kho gửi" at bounding box center [62, 48] width 42 height 25
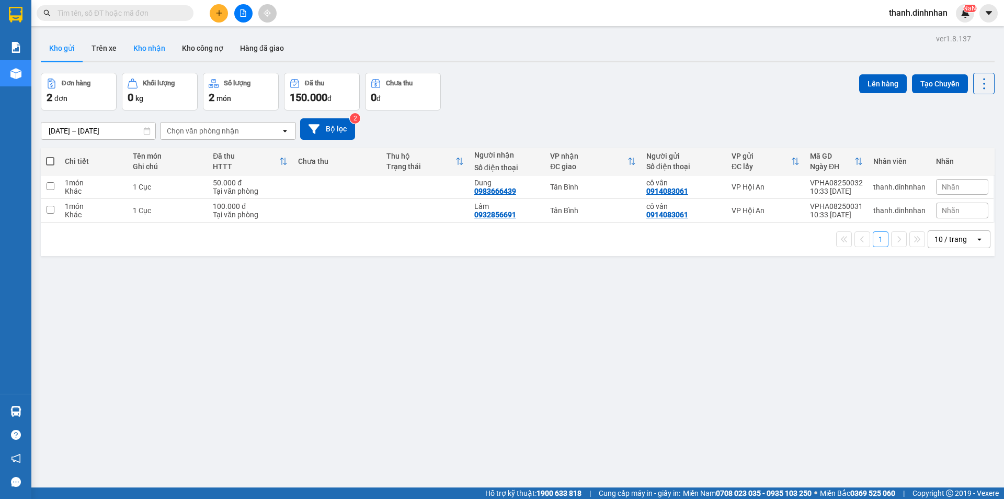
click at [131, 52] on button "Kho nhận" at bounding box center [149, 48] width 49 height 25
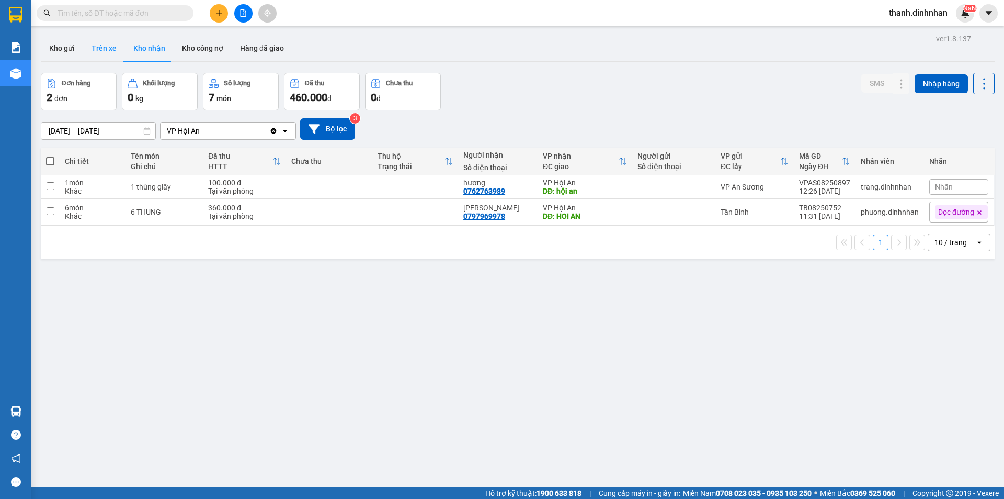
click at [108, 60] on button "Trên xe" at bounding box center [104, 48] width 42 height 25
type input "[DATE] – [DATE]"
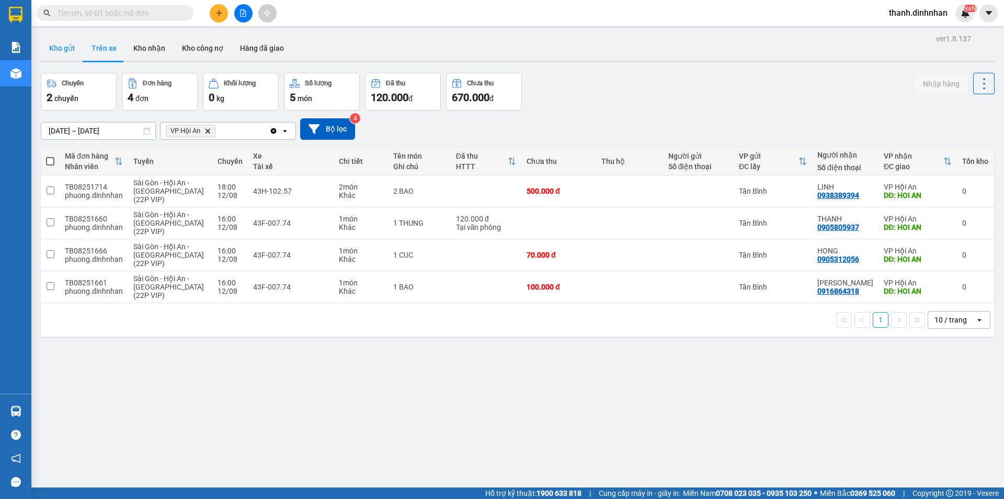
click at [60, 49] on button "Kho gửi" at bounding box center [62, 48] width 42 height 25
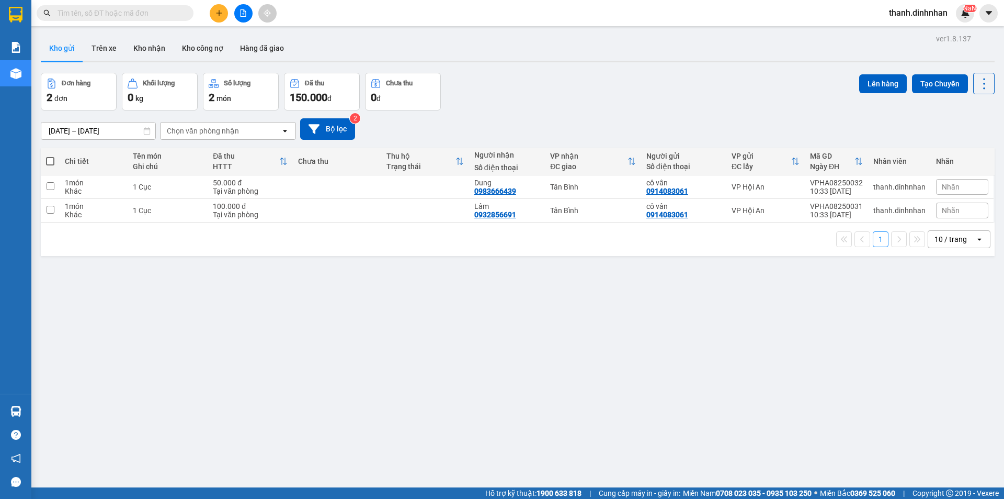
drag, startPoint x: 229, startPoint y: 364, endPoint x: 219, endPoint y: 355, distance: 13.3
click at [225, 361] on div "ver 1.8.137 Kho gửi Trên xe Kho nhận Kho công nợ Hàng đã giao Đơn hàng 2 đơn Kh…" at bounding box center [518, 280] width 963 height 499
click at [283, 44] on button "Hàng đã giao" at bounding box center [262, 48] width 61 height 25
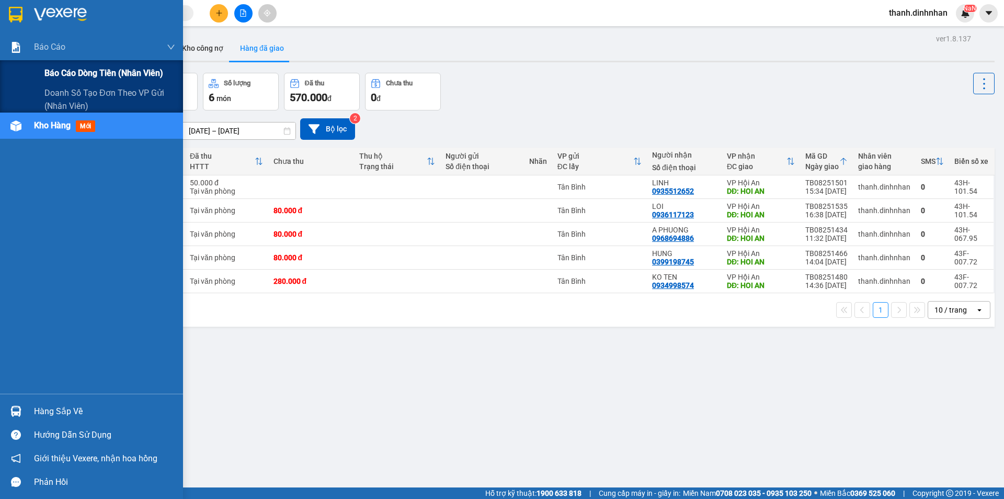
click at [49, 71] on span "Báo cáo dòng tiền (nhân viên)" at bounding box center [103, 72] width 119 height 13
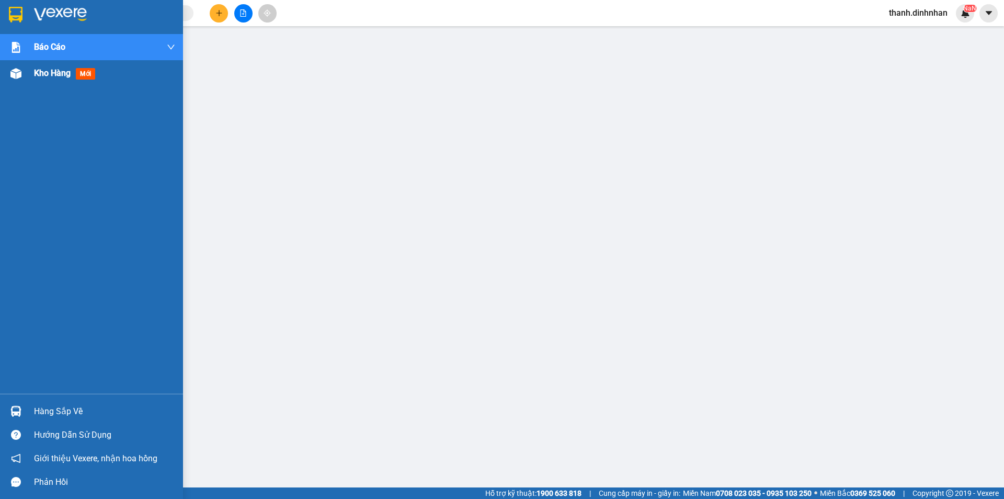
click at [64, 78] on div "Kho hàng mới" at bounding box center [66, 72] width 65 height 13
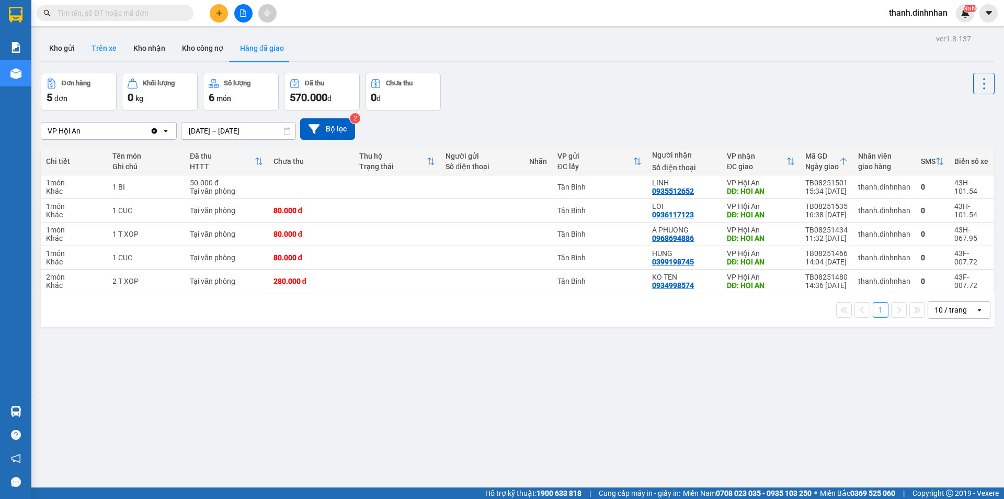
click at [107, 52] on button "Trên xe" at bounding box center [104, 48] width 42 height 25
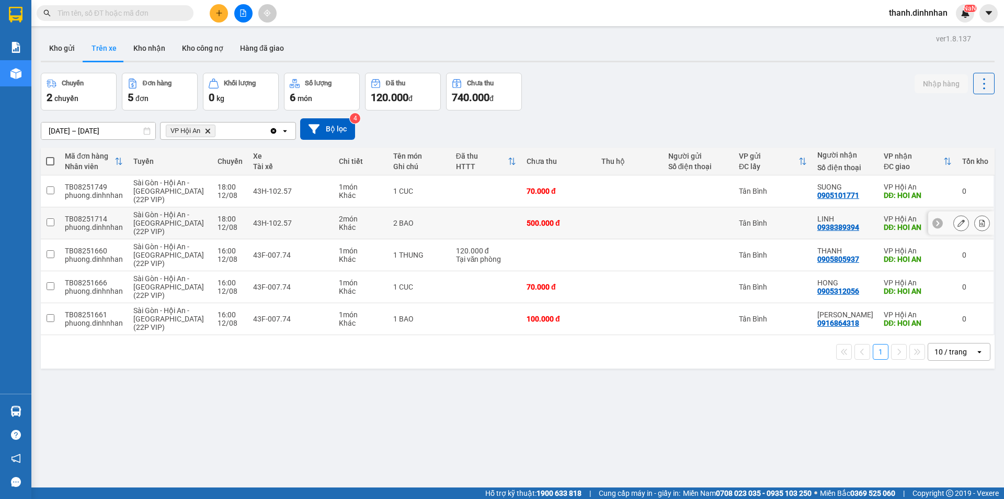
click at [836, 227] on div "0938389394" at bounding box center [839, 227] width 42 height 8
copy div "0938389394"
click at [294, 432] on div "ver 1.8.137 Kho gửi Trên xe Kho nhận Kho công nợ Hàng đã giao Chuyến 2 chuyến Đ…" at bounding box center [518, 280] width 963 height 499
click at [150, 11] on input "text" at bounding box center [119, 13] width 123 height 12
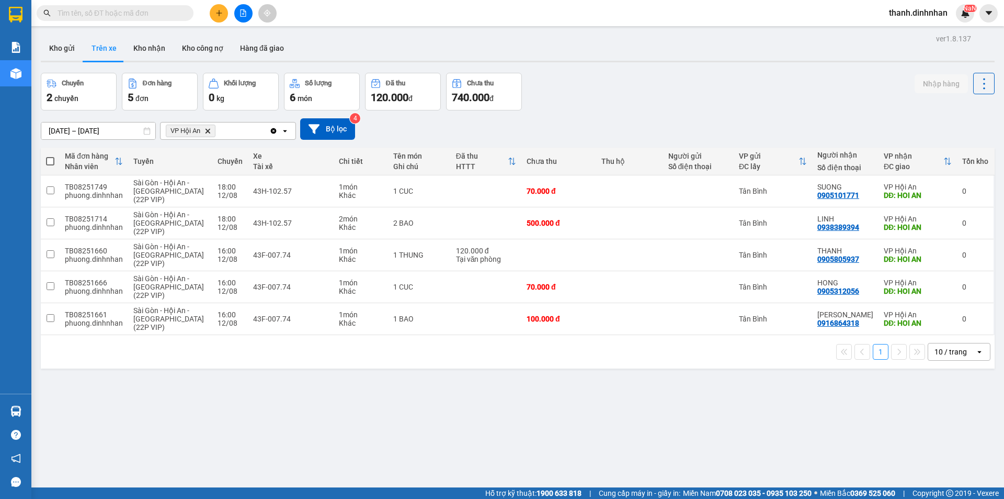
paste input "0938389394"
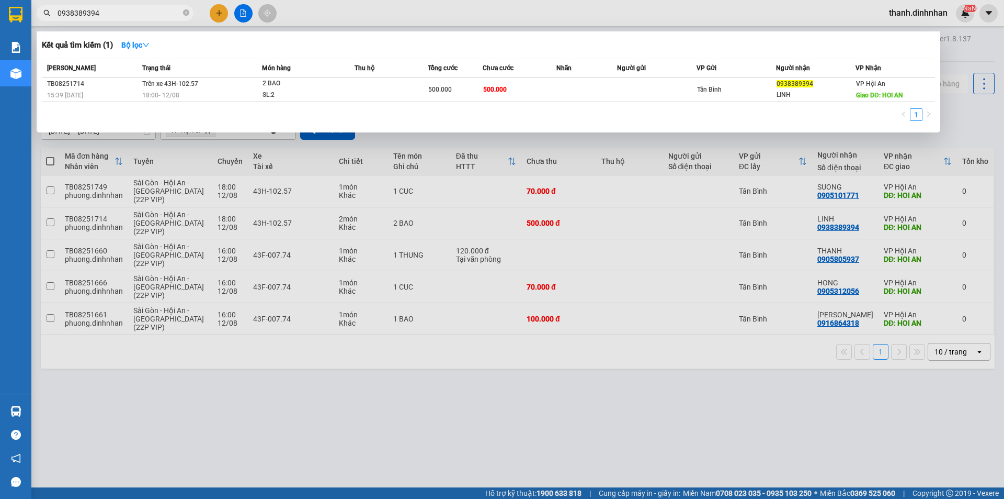
type input "0938389394"
click at [182, 13] on span "0938389394" at bounding box center [115, 13] width 157 height 16
click at [188, 13] on icon "close-circle" at bounding box center [186, 12] width 6 height 6
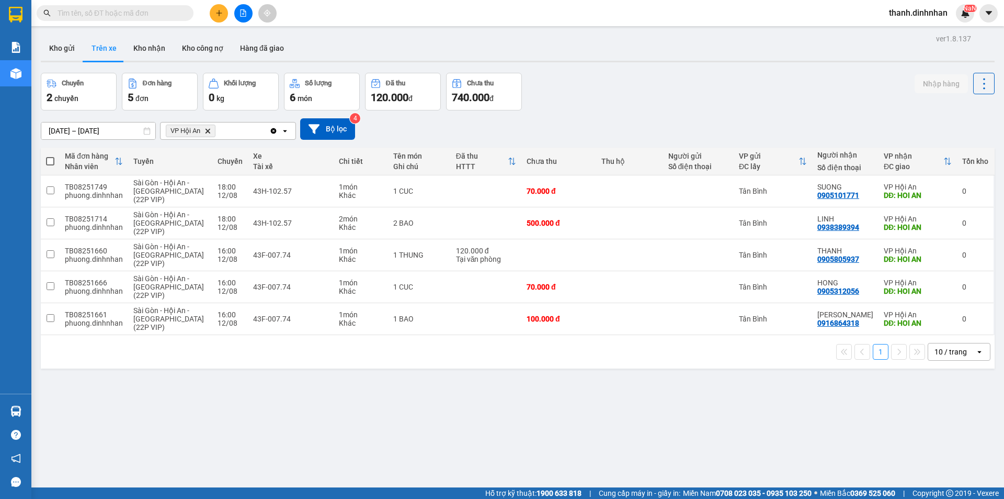
click at [684, 444] on div "ver 1.8.137 Kho gửi Trên xe Kho nhận Kho công nợ Hàng đã giao Chuyến 2 chuyến Đ…" at bounding box center [518, 280] width 963 height 499
click at [78, 12] on input "text" at bounding box center [119, 13] width 123 height 12
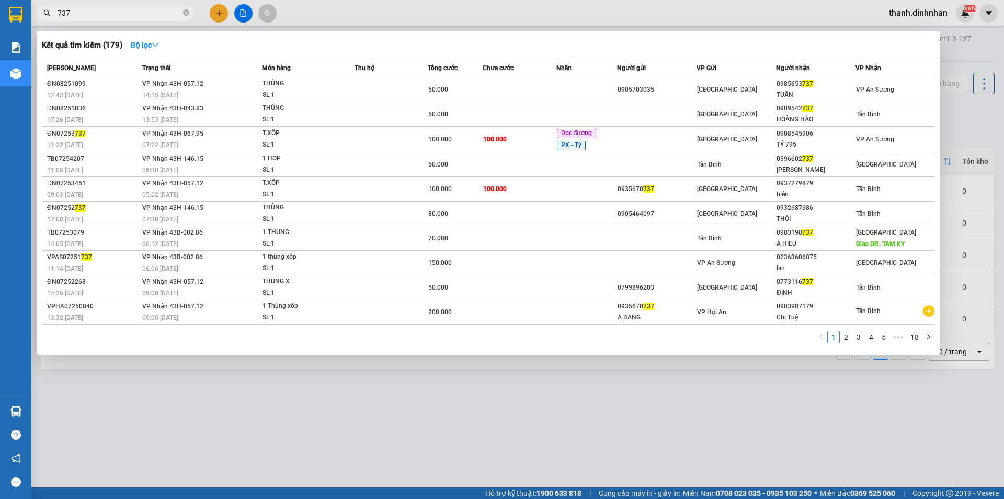
click at [58, 13] on input "737" at bounding box center [119, 13] width 123 height 12
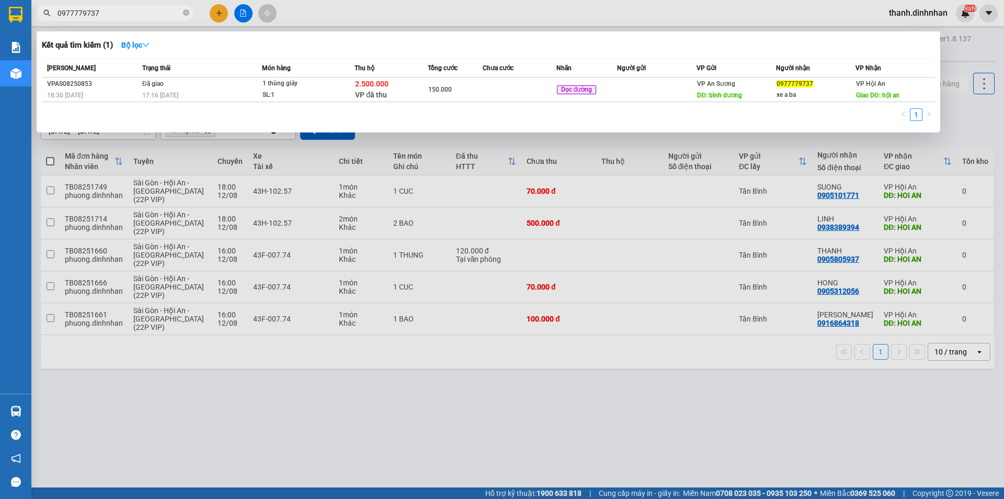
type input "0977779737"
click at [442, 492] on div at bounding box center [502, 249] width 1004 height 499
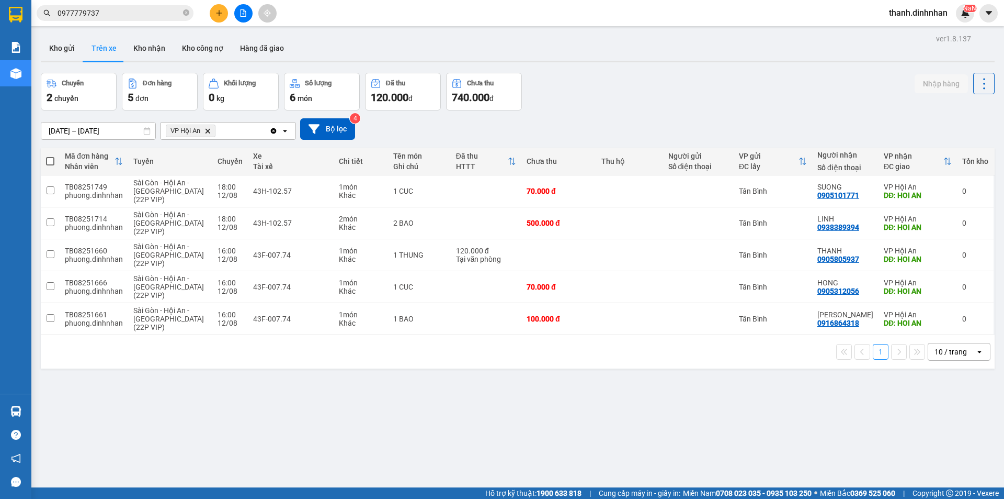
click at [190, 15] on span "0977779737" at bounding box center [115, 13] width 157 height 16
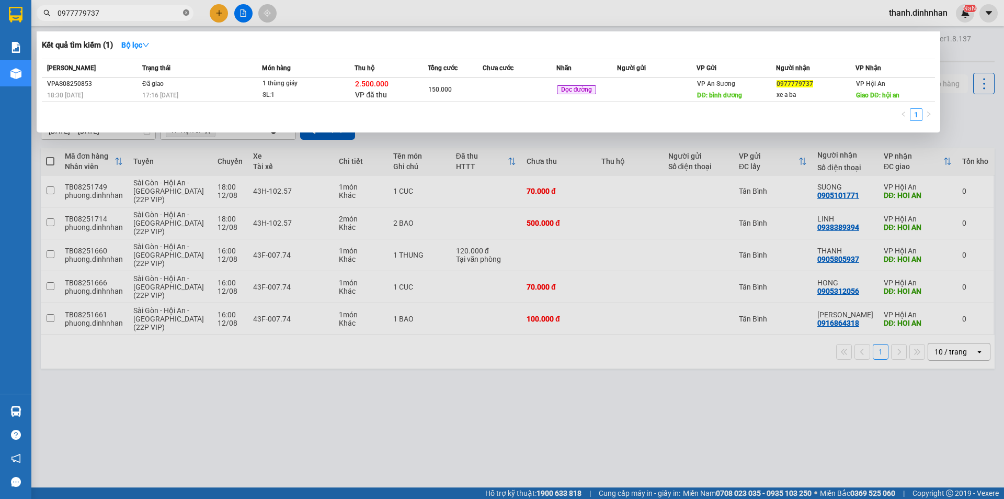
click at [185, 16] on icon "close-circle" at bounding box center [186, 12] width 6 height 6
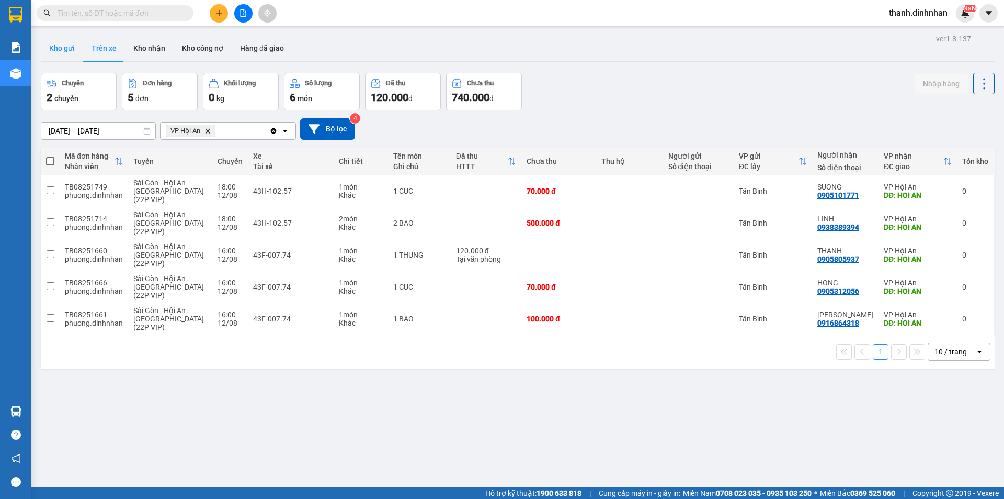
click at [51, 40] on button "Kho gửi" at bounding box center [62, 48] width 42 height 25
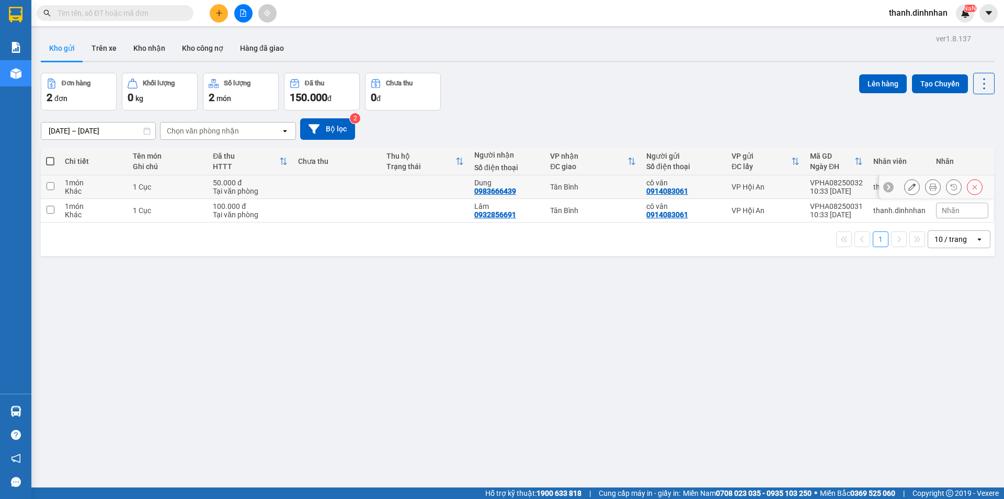
click at [47, 188] on input "checkbox" at bounding box center [51, 186] width 8 height 8
checkbox input "true"
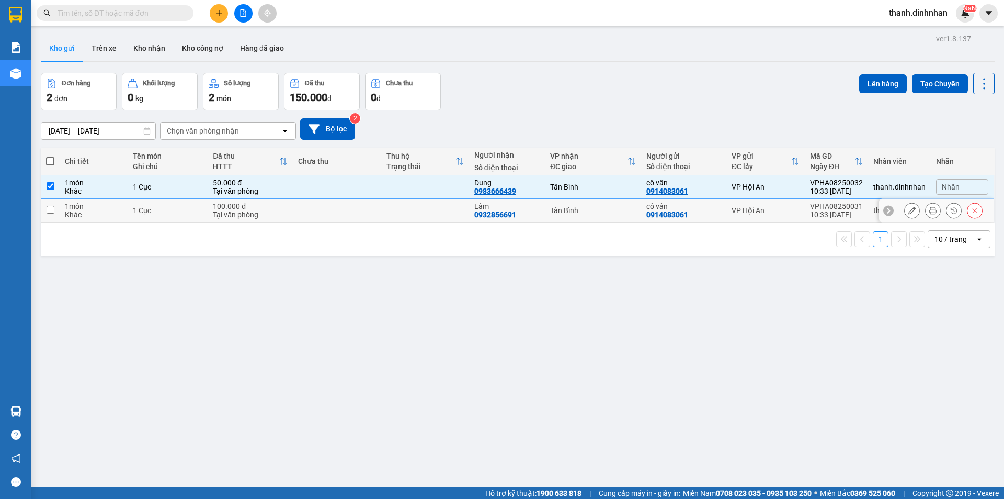
click at [47, 206] on input "checkbox" at bounding box center [51, 210] width 8 height 8
checkbox input "true"
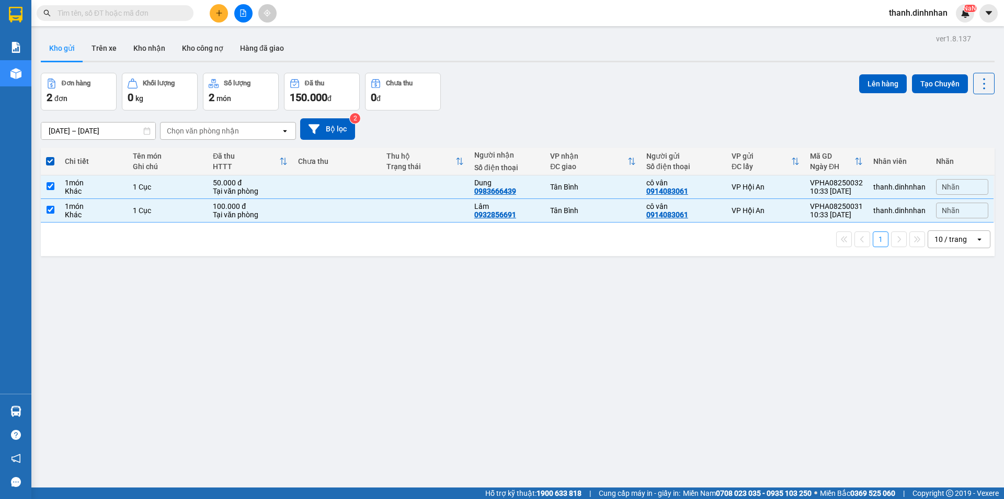
click at [141, 330] on div "ver 1.8.137 Kho gửi Trên xe Kho nhận Kho công nợ Hàng đã giao Đơn hàng 2 đơn Kh…" at bounding box center [518, 280] width 963 height 499
click at [868, 86] on button "Lên hàng" at bounding box center [884, 83] width 48 height 19
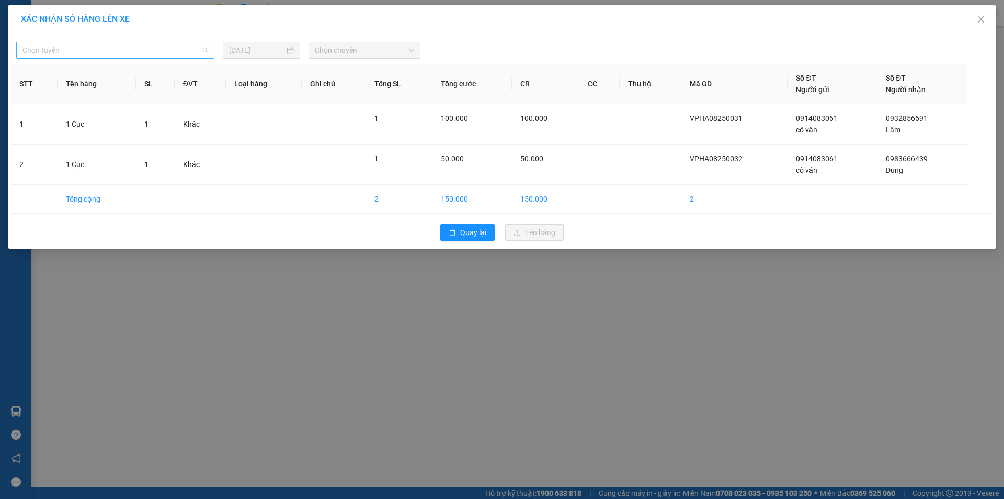
click at [191, 47] on span "Chọn tuyến" at bounding box center [115, 50] width 186 height 16
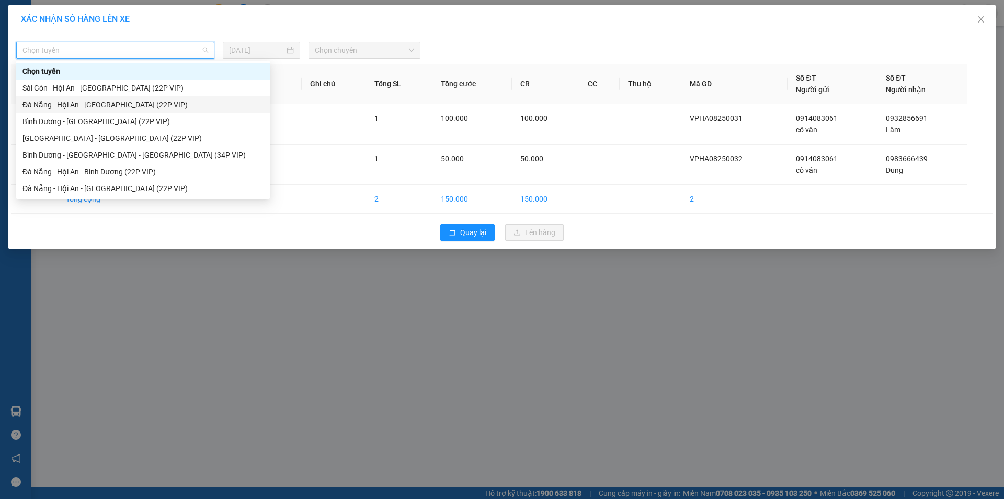
drag, startPoint x: 110, startPoint y: 106, endPoint x: 131, endPoint y: 98, distance: 22.5
click at [110, 106] on div "Đà Nẵng - Hội An - [GEOGRAPHIC_DATA] (22P VIP)" at bounding box center [142, 105] width 241 height 12
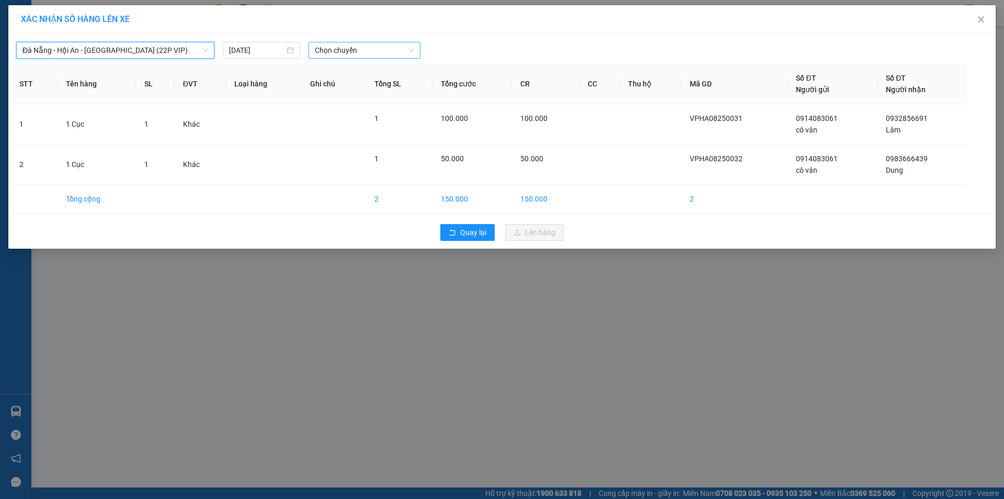
click at [342, 53] on span "Chọn chuyến" at bounding box center [364, 50] width 99 height 16
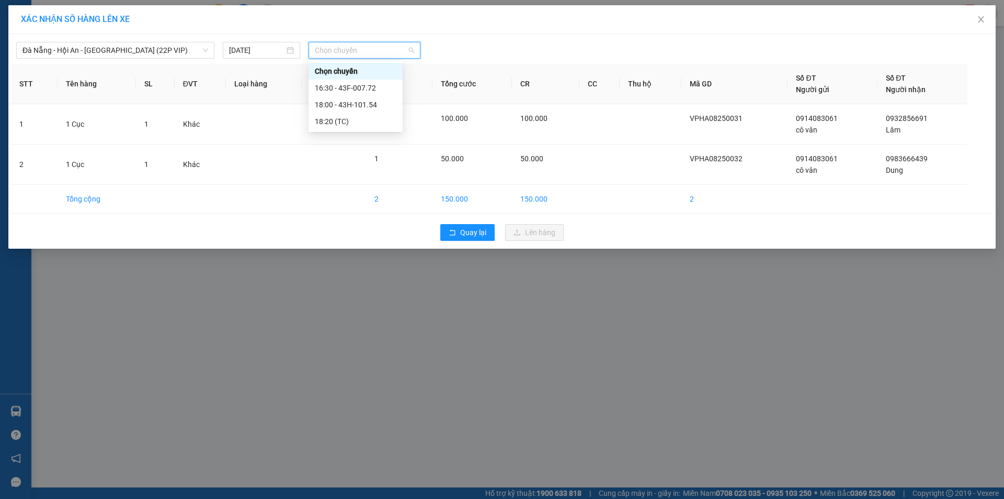
click at [174, 60] on div "[GEOGRAPHIC_DATA] - Hội An - [GEOGRAPHIC_DATA] (22P VIP) [DATE] Chọn chuyến STT…" at bounding box center [502, 141] width 988 height 214
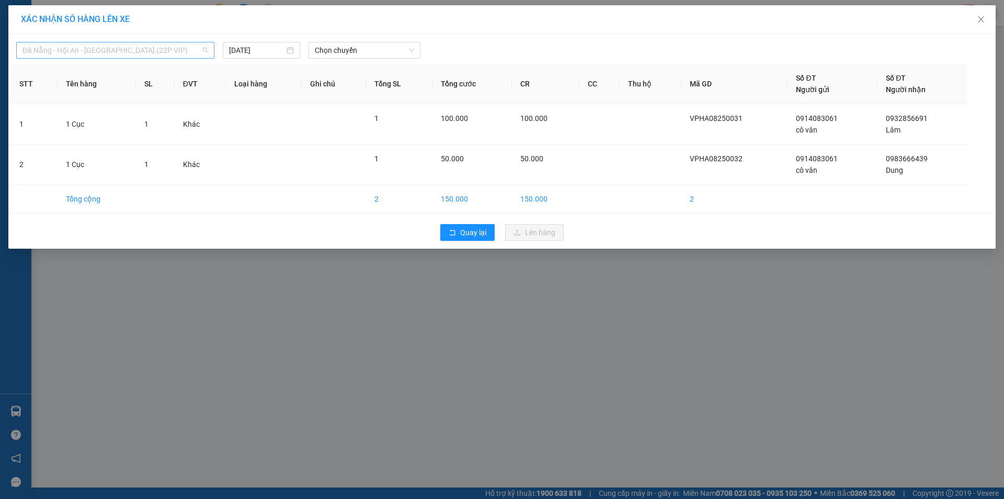
click at [146, 44] on span "Đà Nẵng - Hội An - [GEOGRAPHIC_DATA] (22P VIP)" at bounding box center [115, 50] width 186 height 16
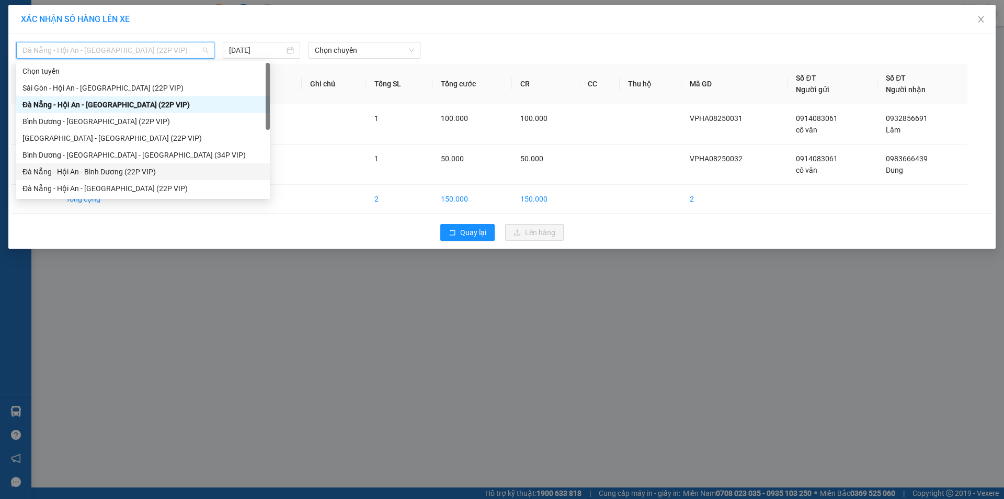
scroll to position [17, 0]
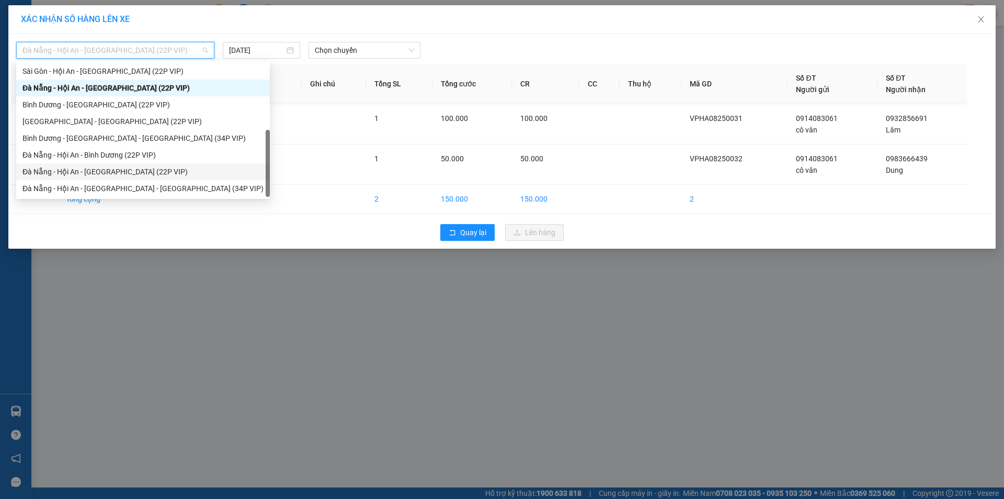
click at [127, 171] on div "Đà Nẵng - Hội An - [GEOGRAPHIC_DATA] (22P VIP)" at bounding box center [142, 172] width 241 height 12
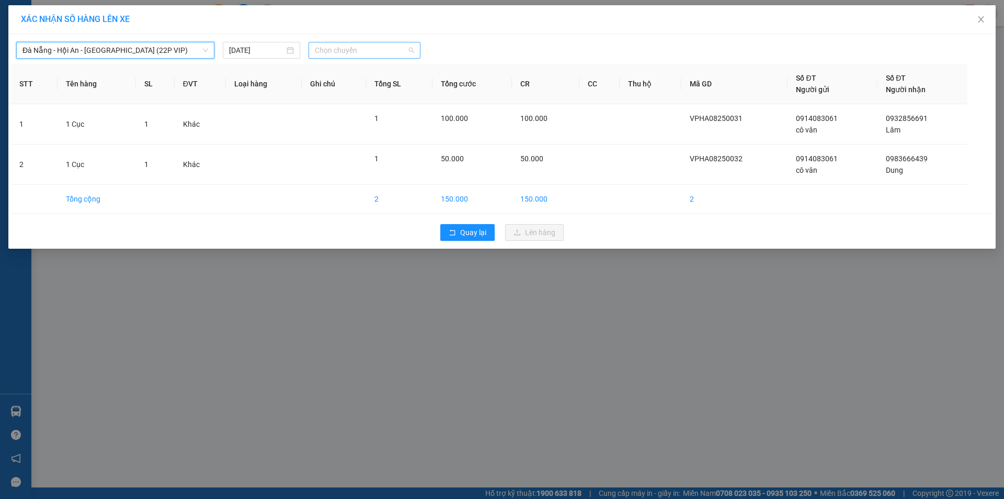
click at [356, 54] on span "Chọn chuyến" at bounding box center [364, 50] width 99 height 16
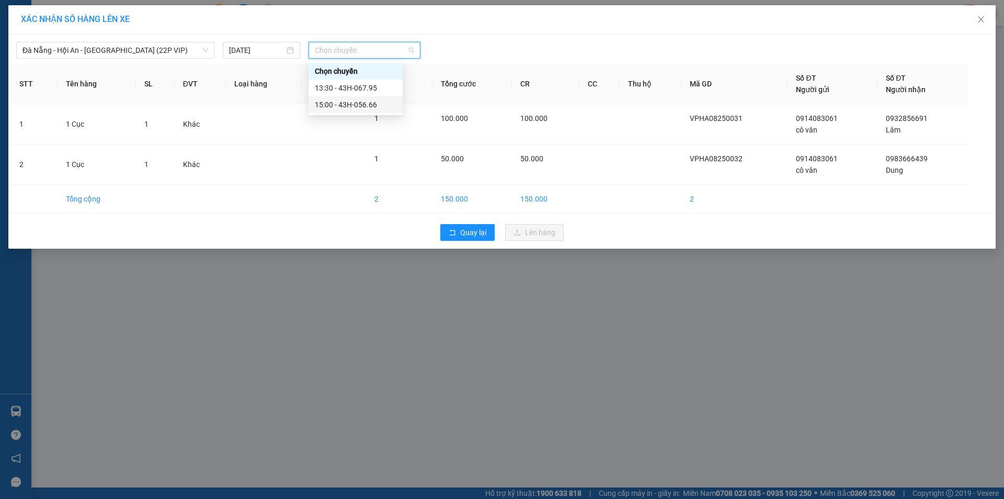
click at [332, 104] on div "15:00 - 43H-056.66" at bounding box center [356, 105] width 82 height 12
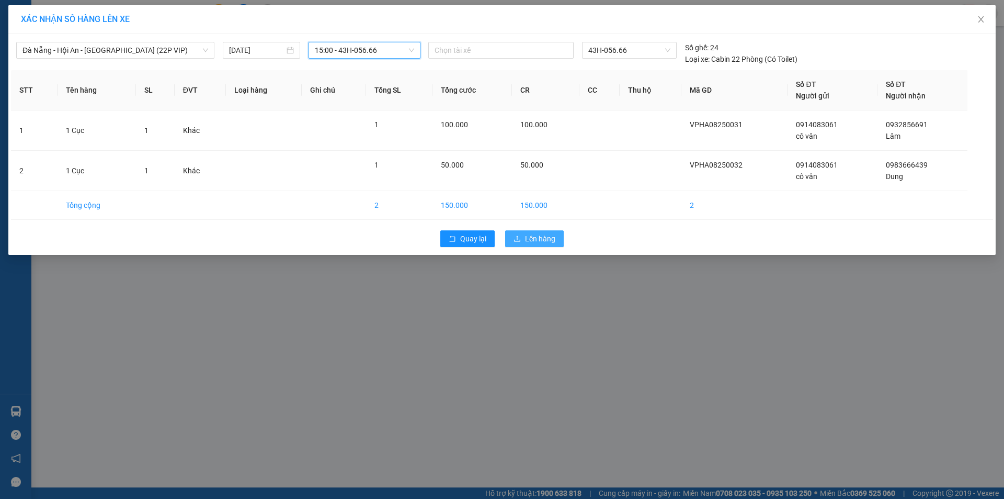
click at [545, 235] on span "Lên hàng" at bounding box center [540, 239] width 30 height 12
